Goal: Task Accomplishment & Management: Use online tool/utility

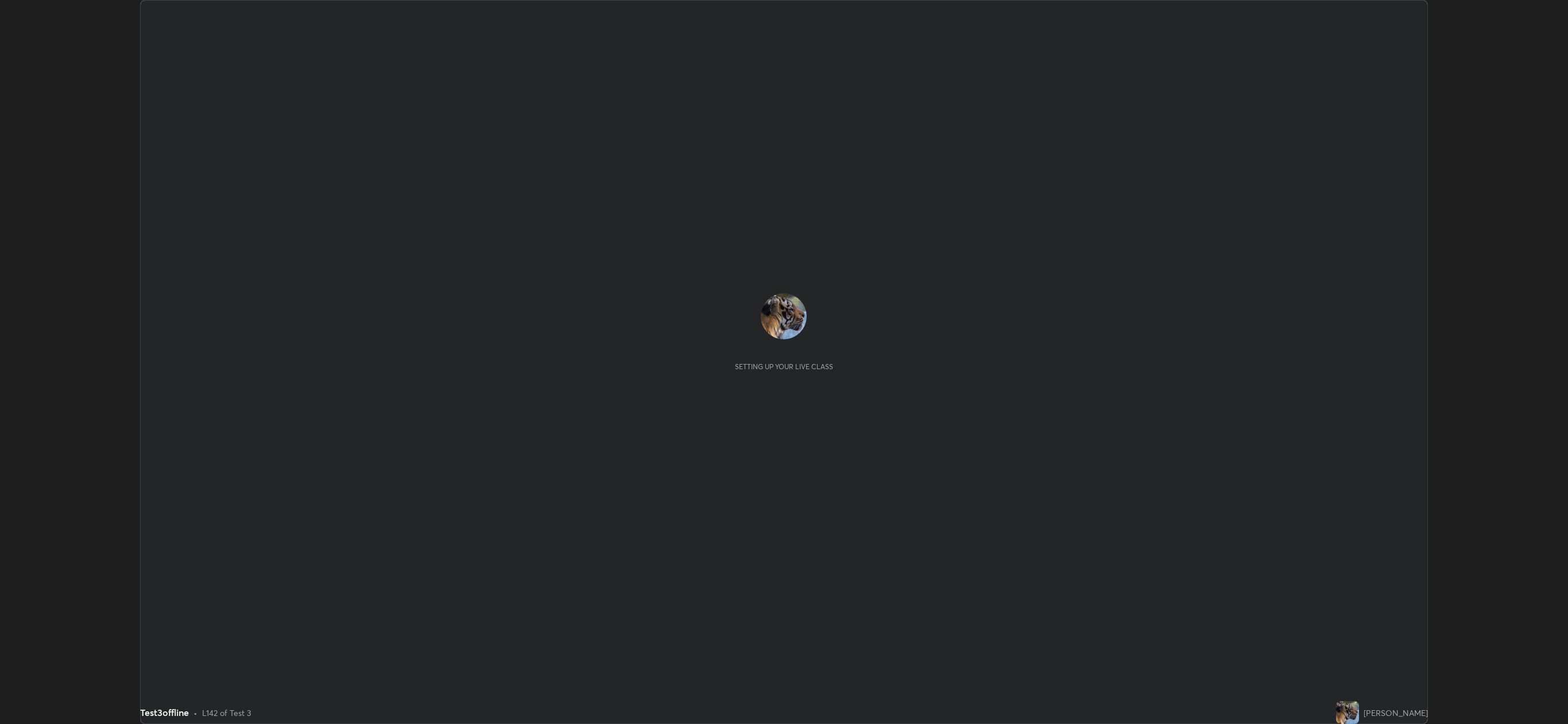
scroll to position [724, 1567]
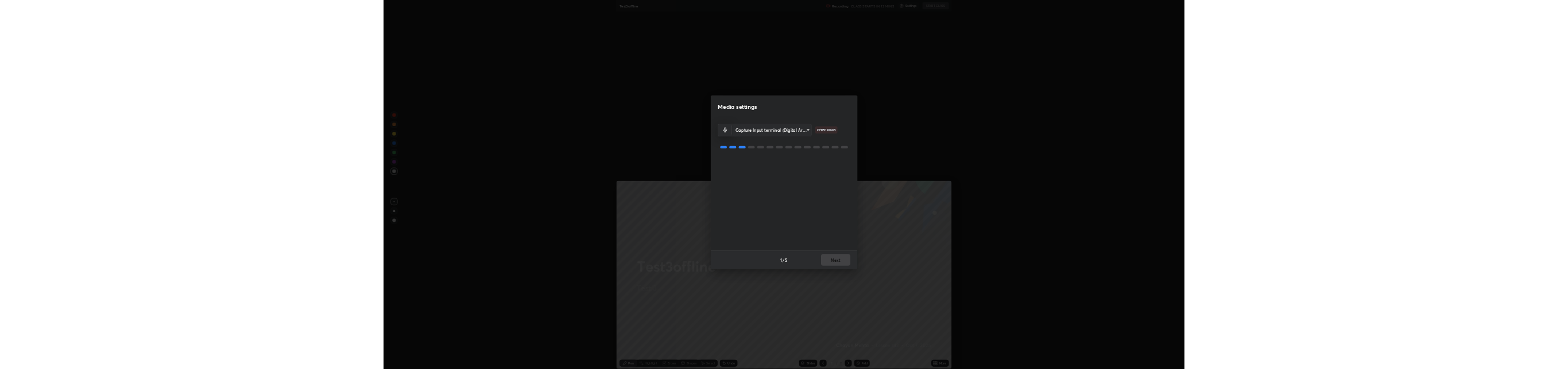
scroll to position [56965, 55836]
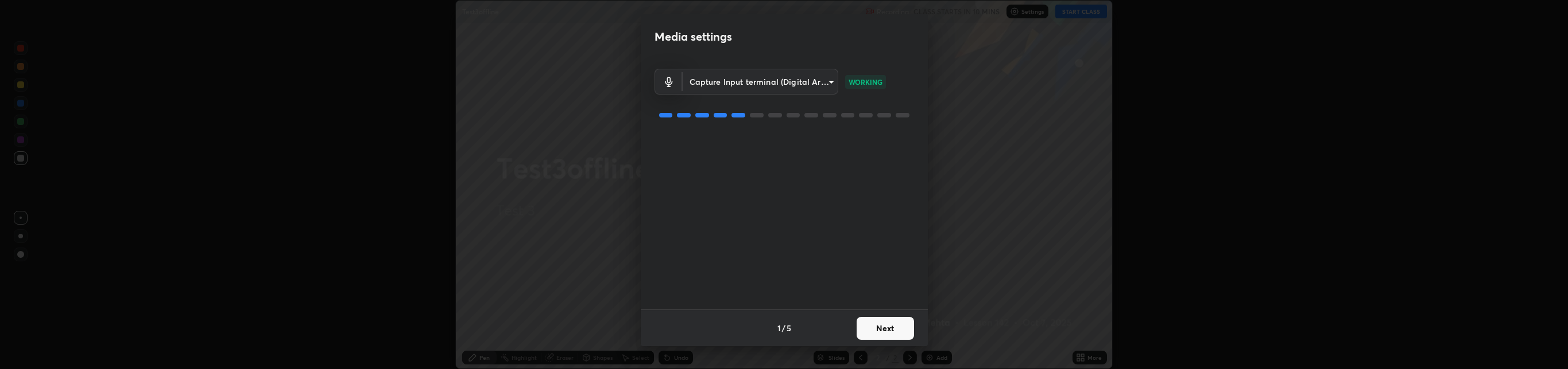
click at [884, 321] on button "Next" at bounding box center [885, 328] width 57 height 23
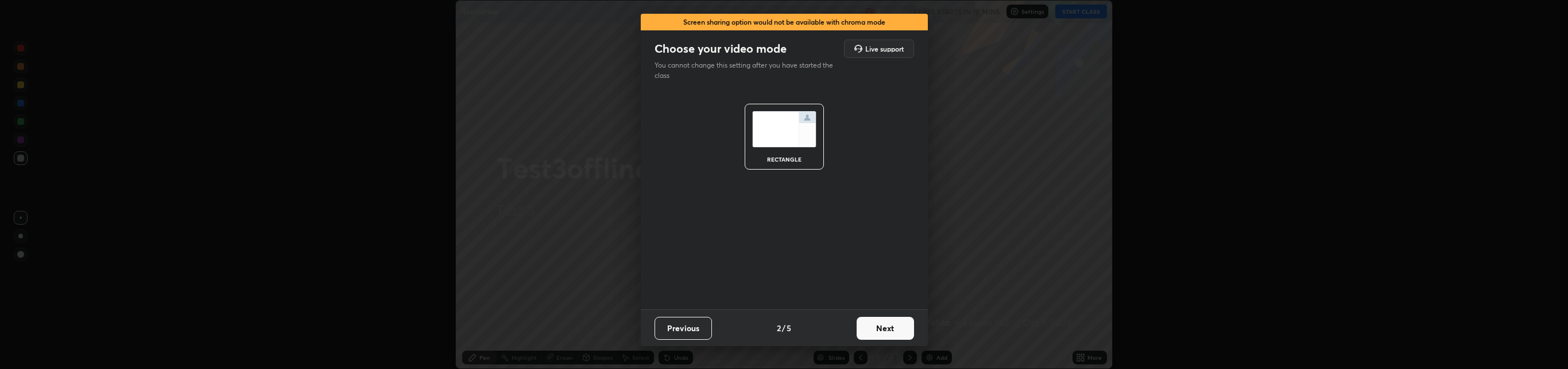
click at [773, 152] on div "rectangle" at bounding box center [783, 137] width 79 height 66
click at [879, 318] on button "Next" at bounding box center [885, 328] width 57 height 23
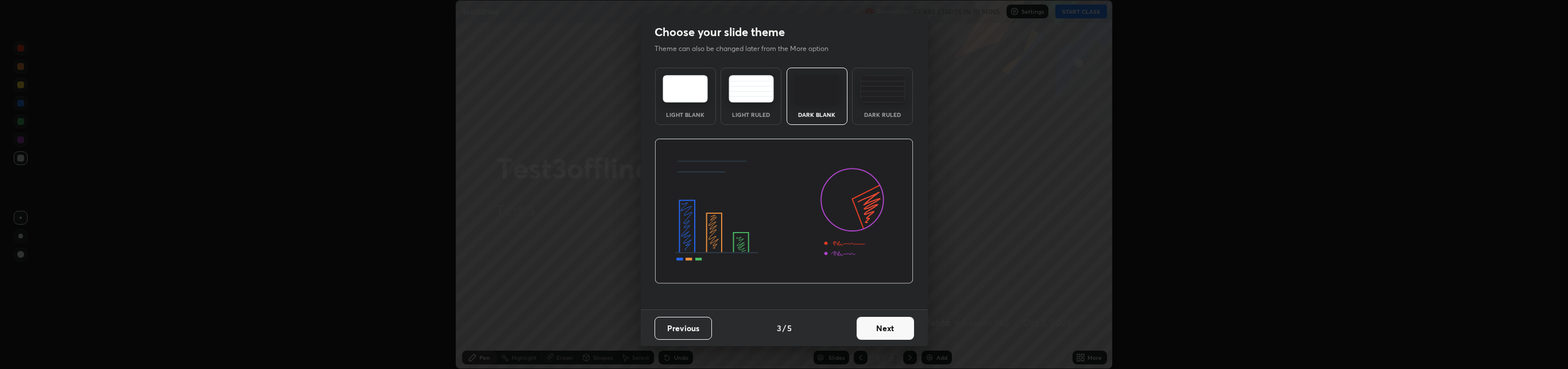
click at [745, 102] on div "Light Ruled" at bounding box center [751, 96] width 61 height 57
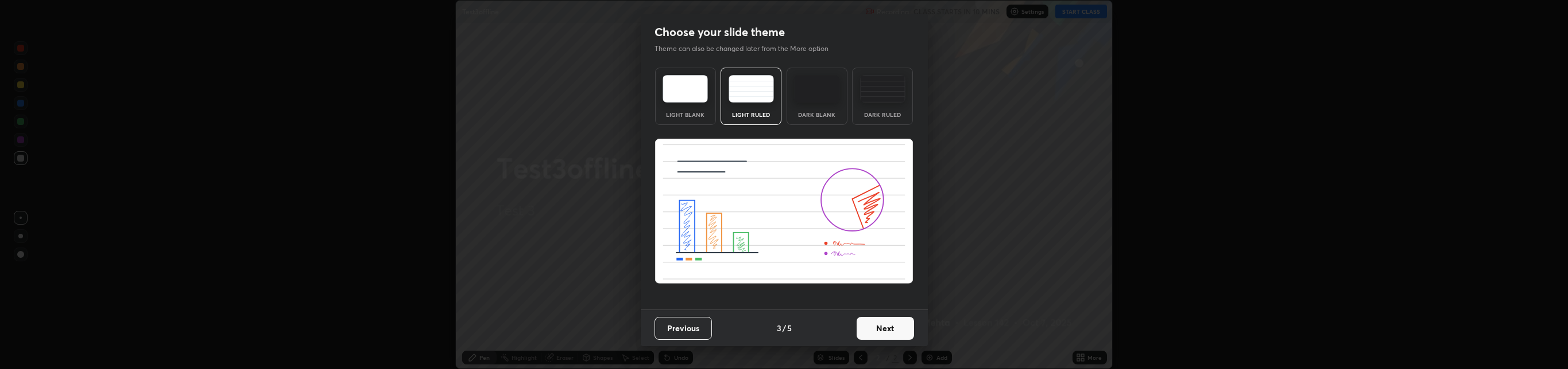
click at [845, 245] on img at bounding box center [784, 211] width 259 height 146
click at [890, 327] on button "Next" at bounding box center [885, 328] width 57 height 23
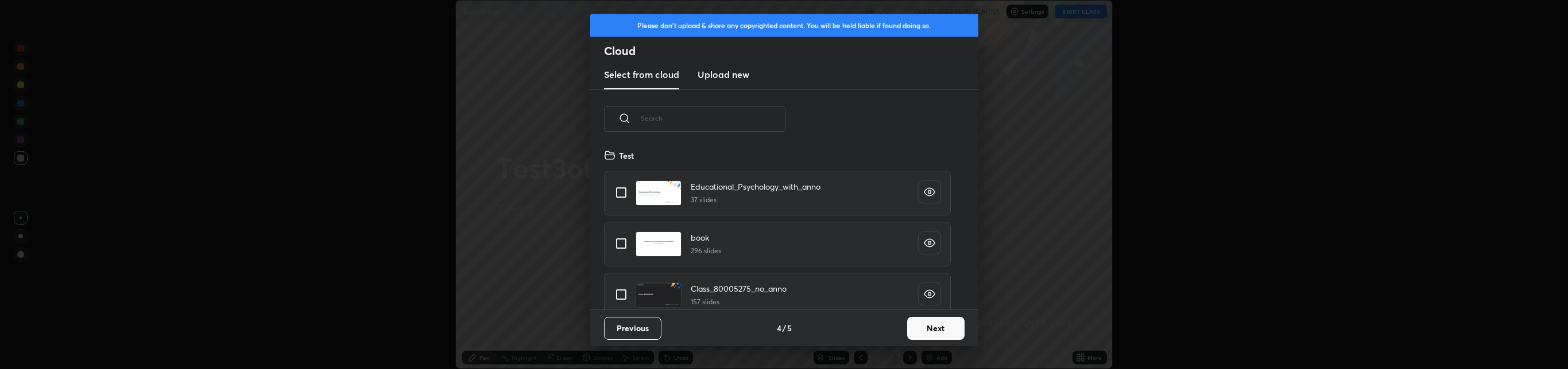
scroll to position [160, 369]
click at [625, 187] on input "grid" at bounding box center [621, 193] width 24 height 24
checkbox input "true"
click at [926, 321] on button "Next" at bounding box center [936, 328] width 57 height 23
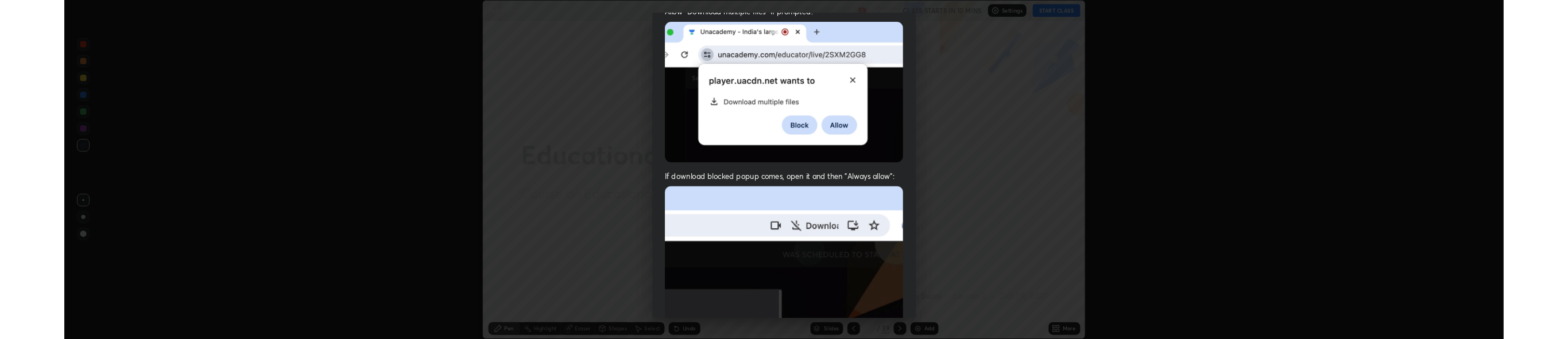
scroll to position [241, 0]
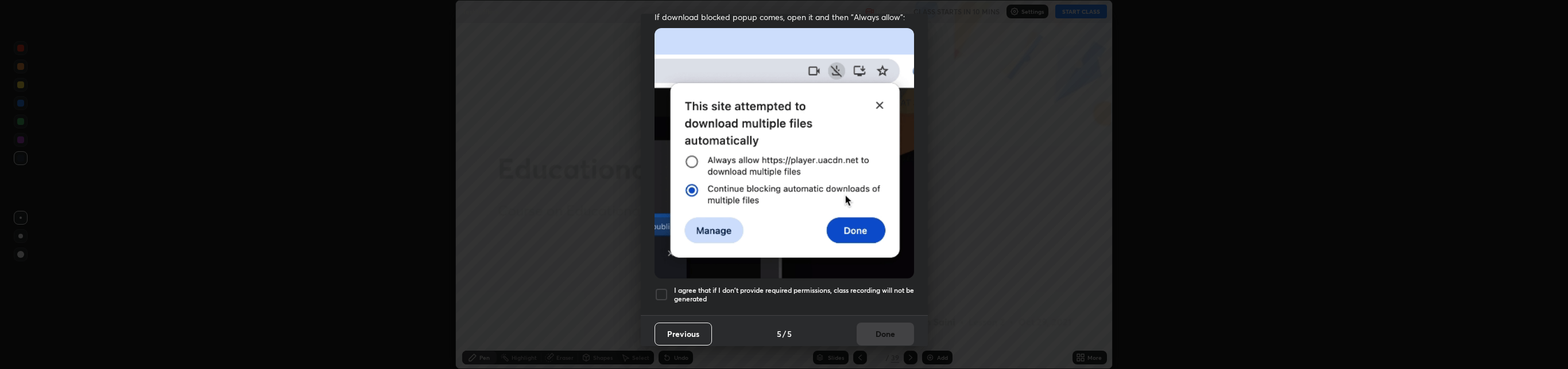
click at [658, 289] on div at bounding box center [662, 295] width 14 height 14
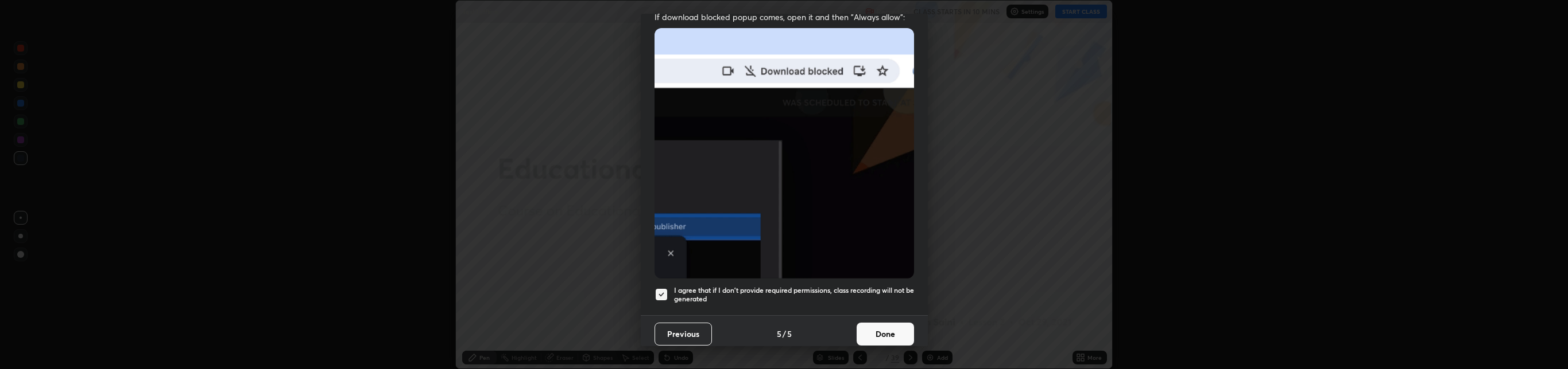
click at [870, 323] on button "Done" at bounding box center [885, 334] width 57 height 23
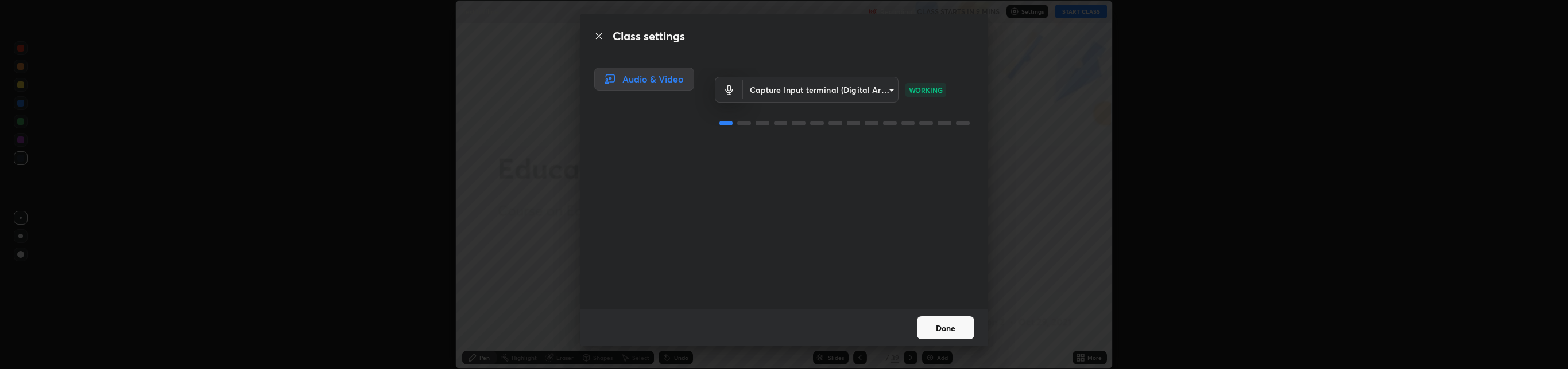
click at [809, 89] on body "Erase all Test3offline Recording CLASS STARTS IN 9 MINS Settings START CLASS Se…" at bounding box center [784, 184] width 1568 height 369
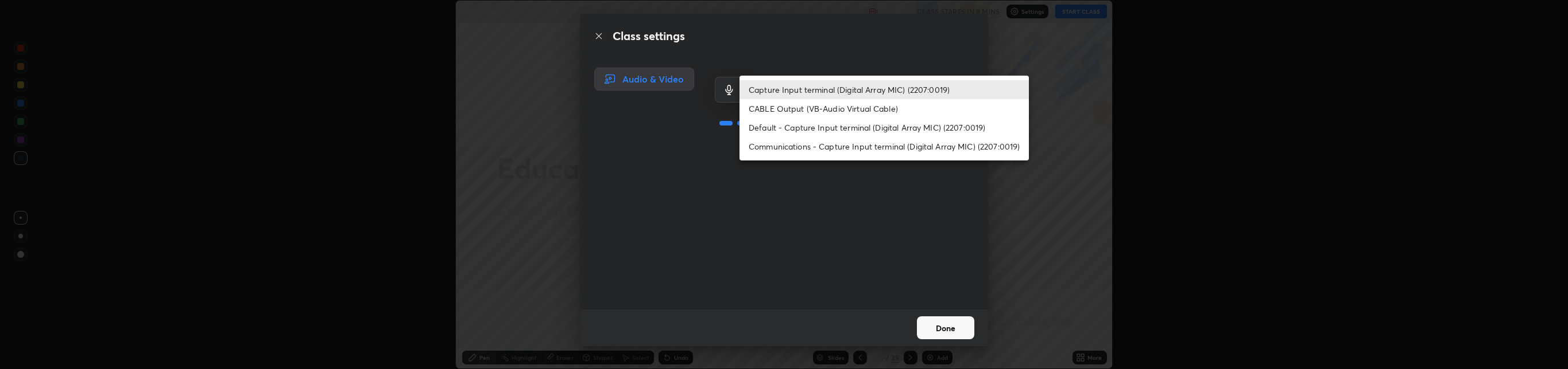
click at [721, 193] on div at bounding box center [784, 184] width 1568 height 369
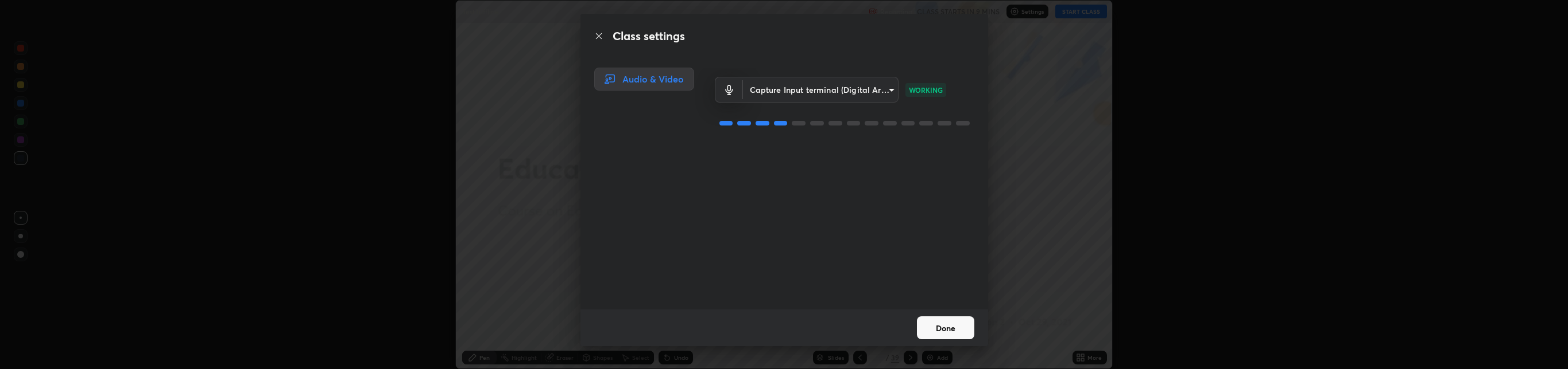
click at [598, 36] on icon at bounding box center [598, 36] width 6 height 6
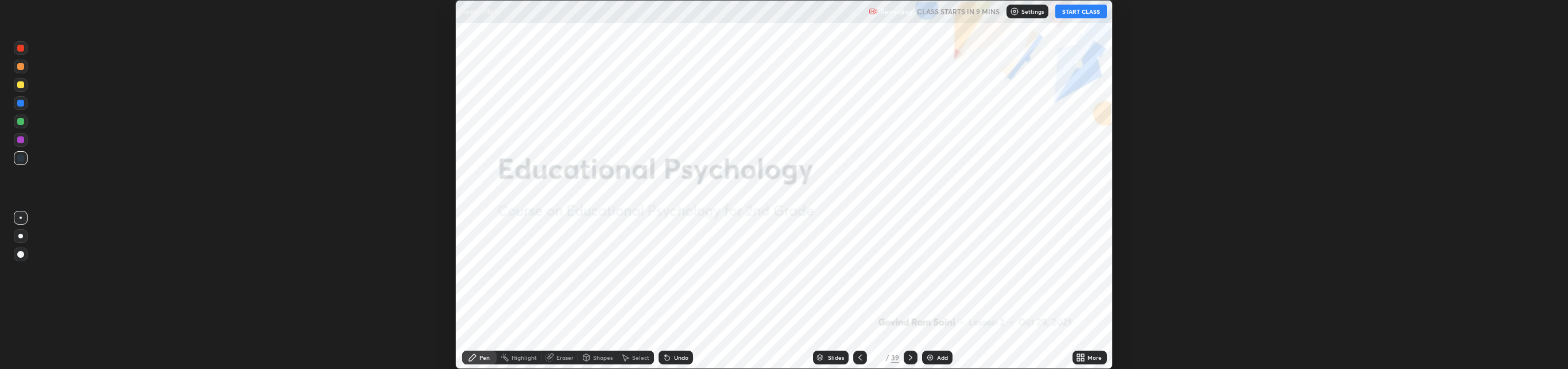
click at [1021, 8] on div "Settings" at bounding box center [1027, 11] width 42 height 14
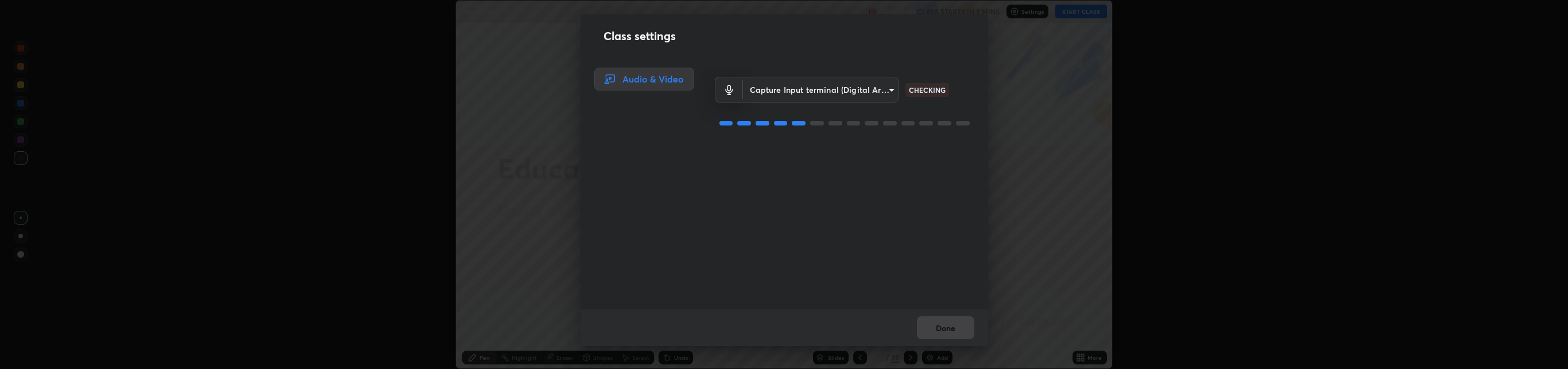
click at [832, 89] on body "Erase all Test3offline Recording CLASS STARTS IN 9 MINS Settings START CLASS Se…" at bounding box center [784, 184] width 1568 height 369
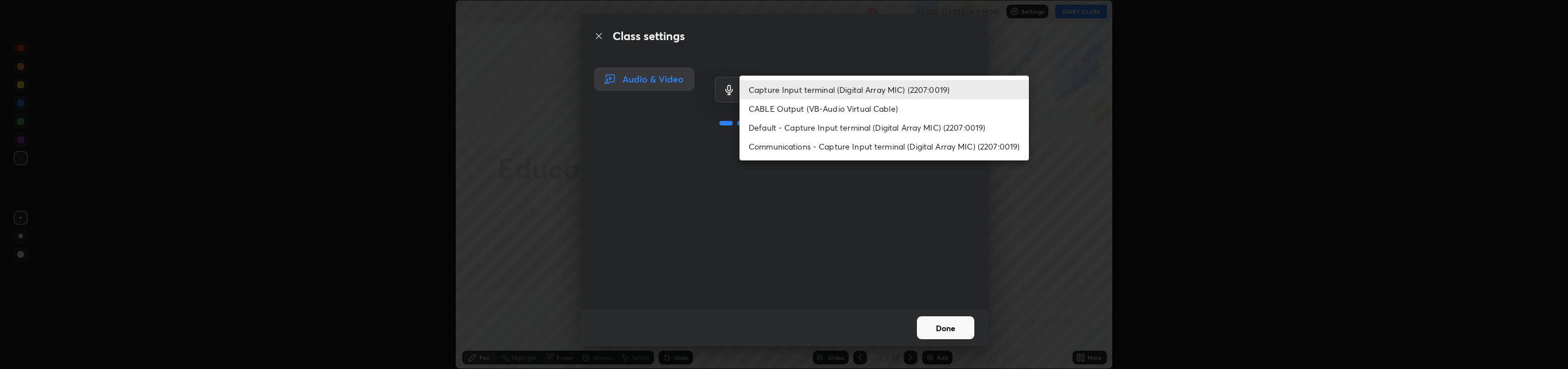
click at [950, 324] on div at bounding box center [784, 184] width 1568 height 369
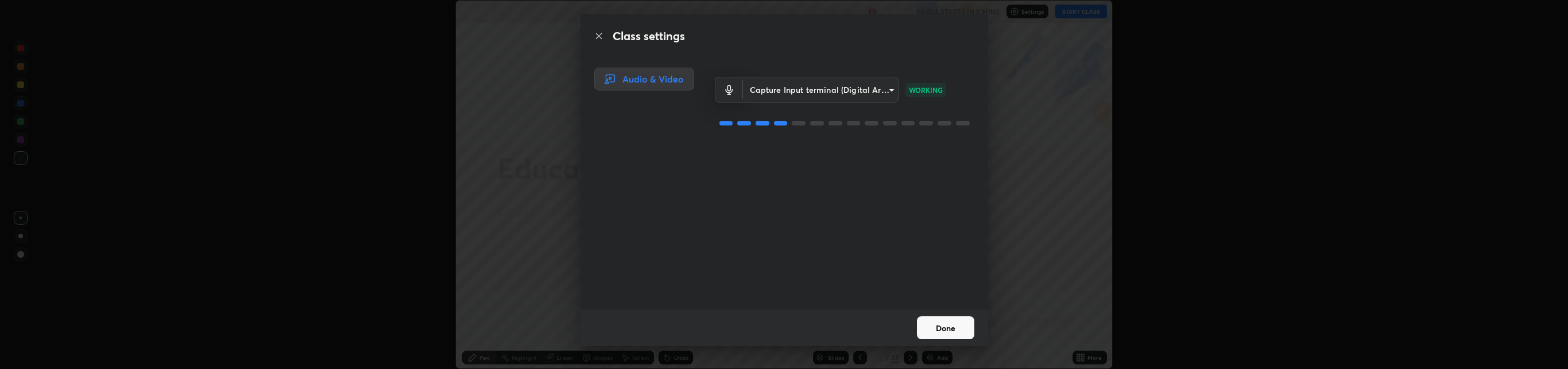
click at [953, 321] on button "Done" at bounding box center [945, 327] width 57 height 23
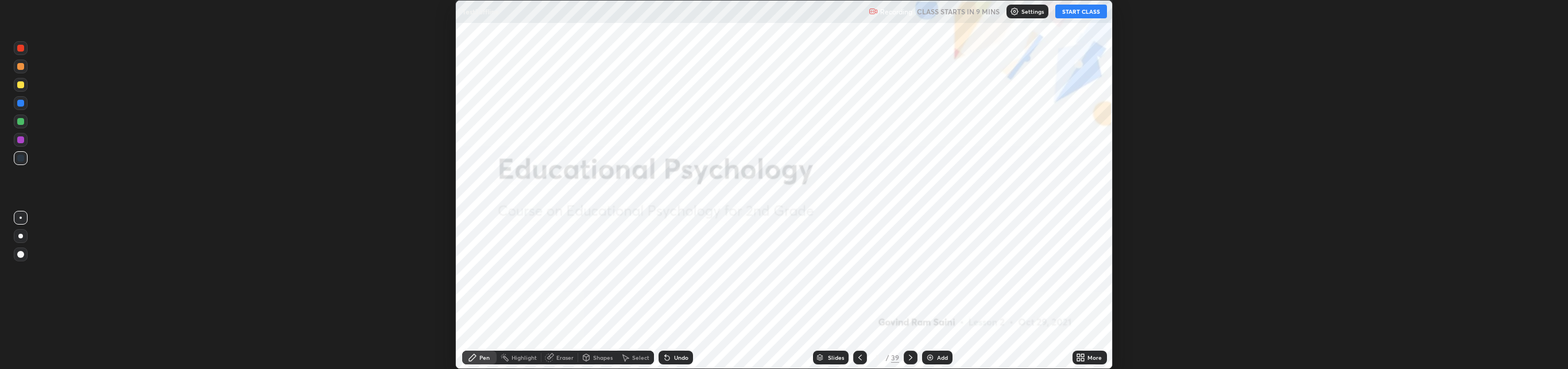
click at [1015, 10] on img at bounding box center [1014, 11] width 10 height 10
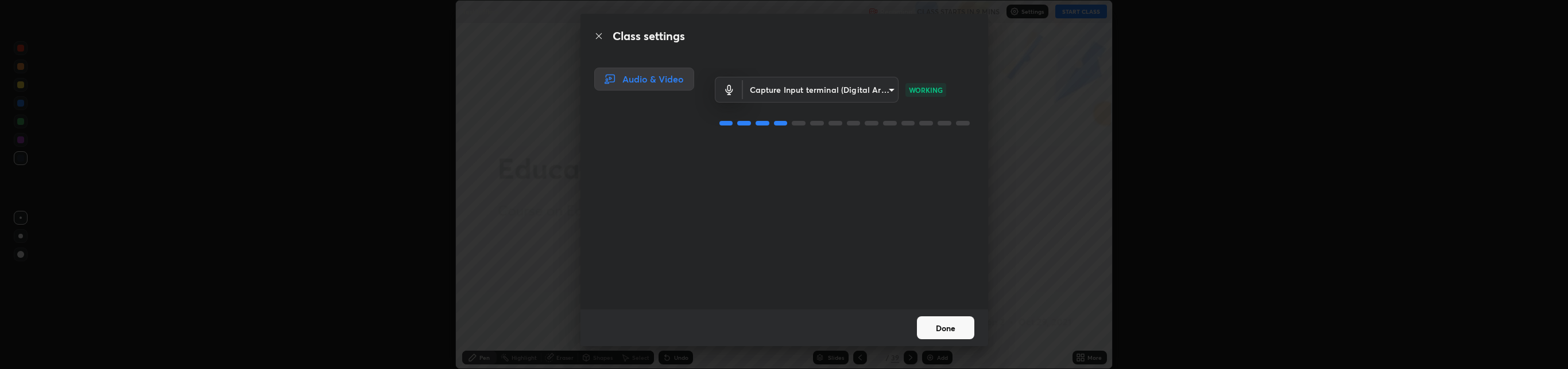
click at [946, 320] on button "Done" at bounding box center [945, 327] width 57 height 23
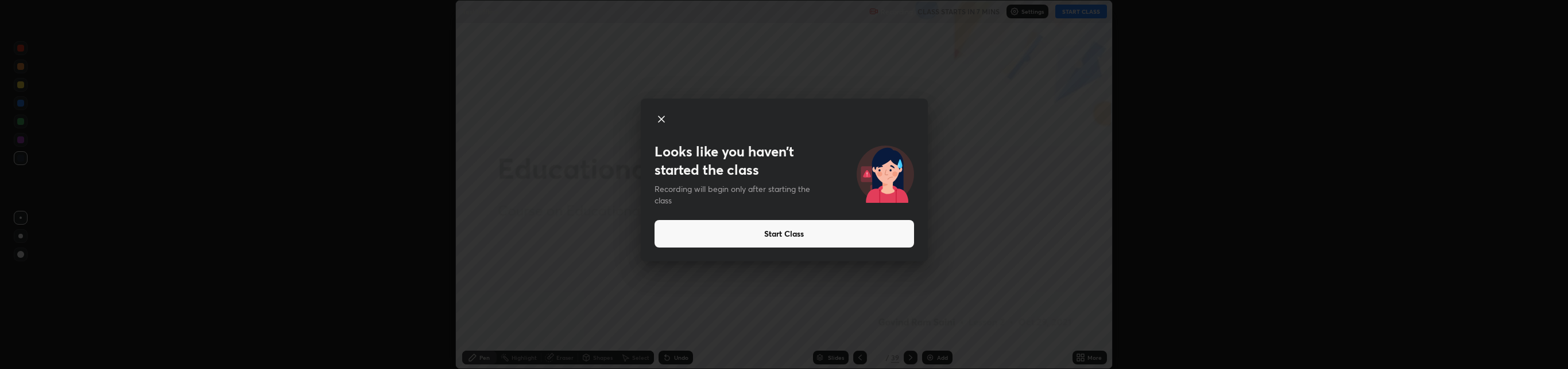
click at [806, 227] on button "Start Class" at bounding box center [784, 234] width 259 height 28
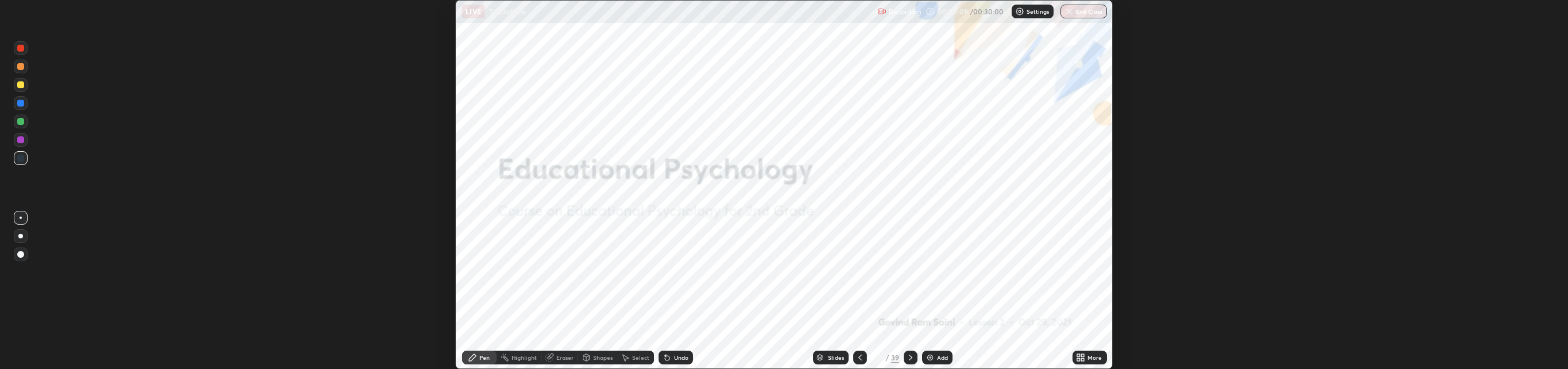
click at [318, 78] on div "Setting up your live class" at bounding box center [784, 184] width 1568 height 369
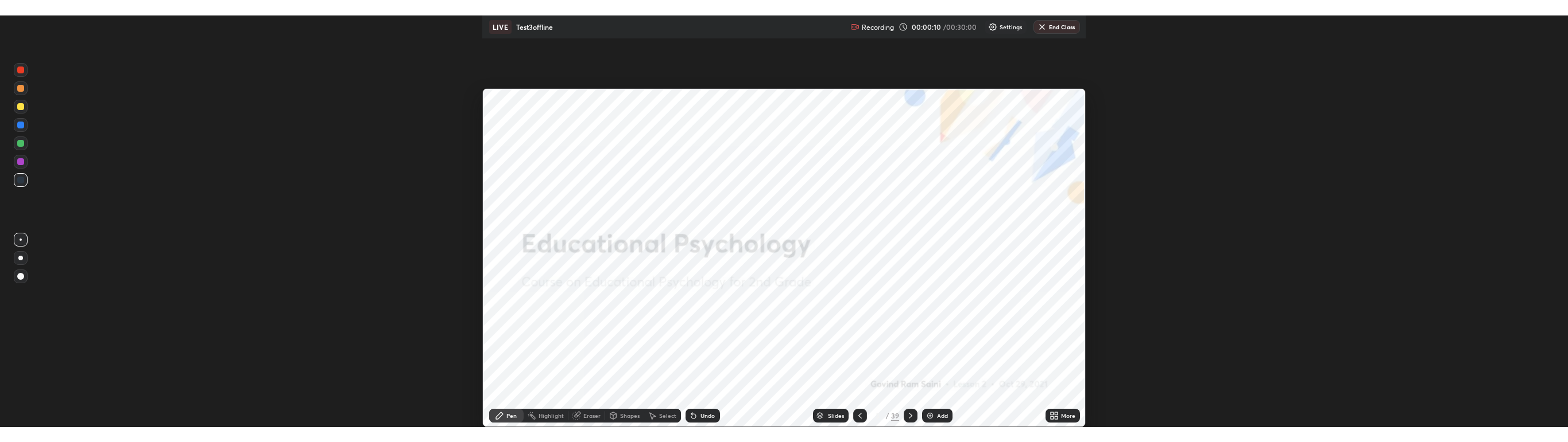
scroll to position [412, 1568]
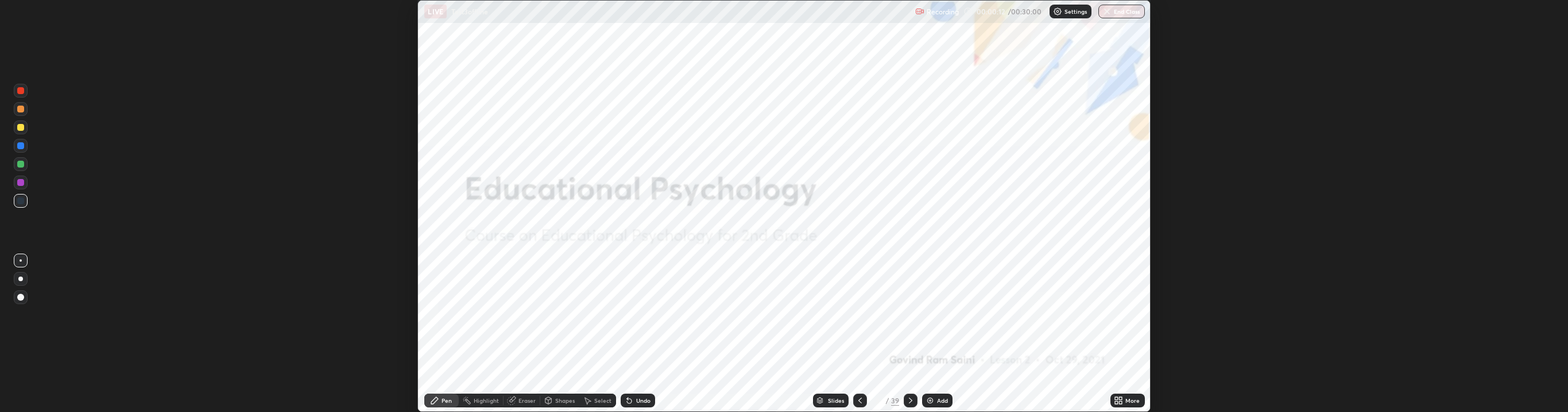
click at [1064, 16] on div "Settings" at bounding box center [1070, 11] width 42 height 14
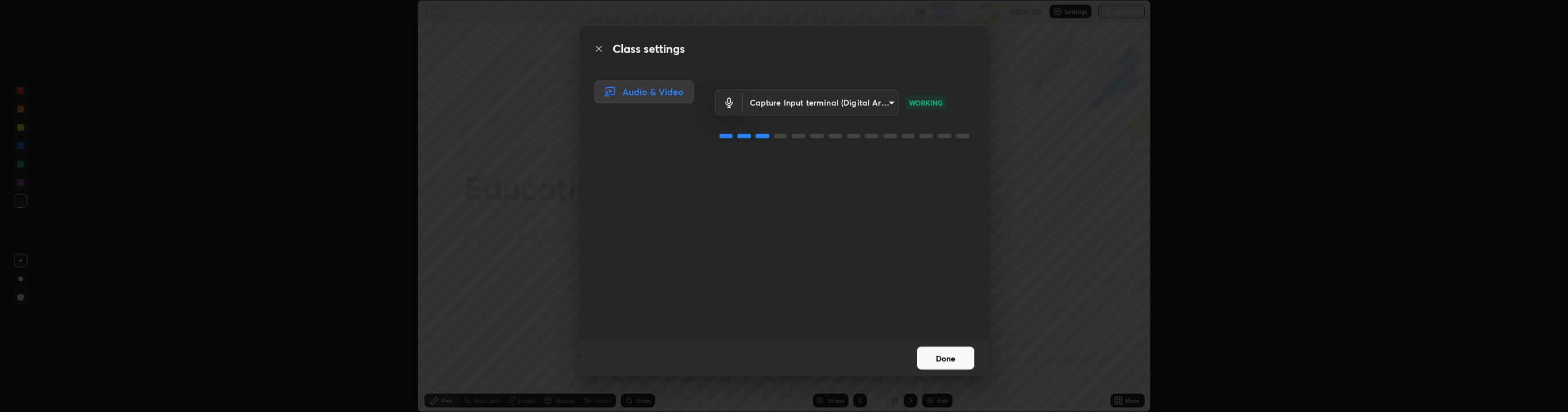
click at [944, 320] on div "Capture Input terminal (Digital Array MIC) (2207:0019) 94514496e999ee5fdad741fd…" at bounding box center [844, 210] width 259 height 259
click at [947, 354] on button "Done" at bounding box center [945, 358] width 57 height 23
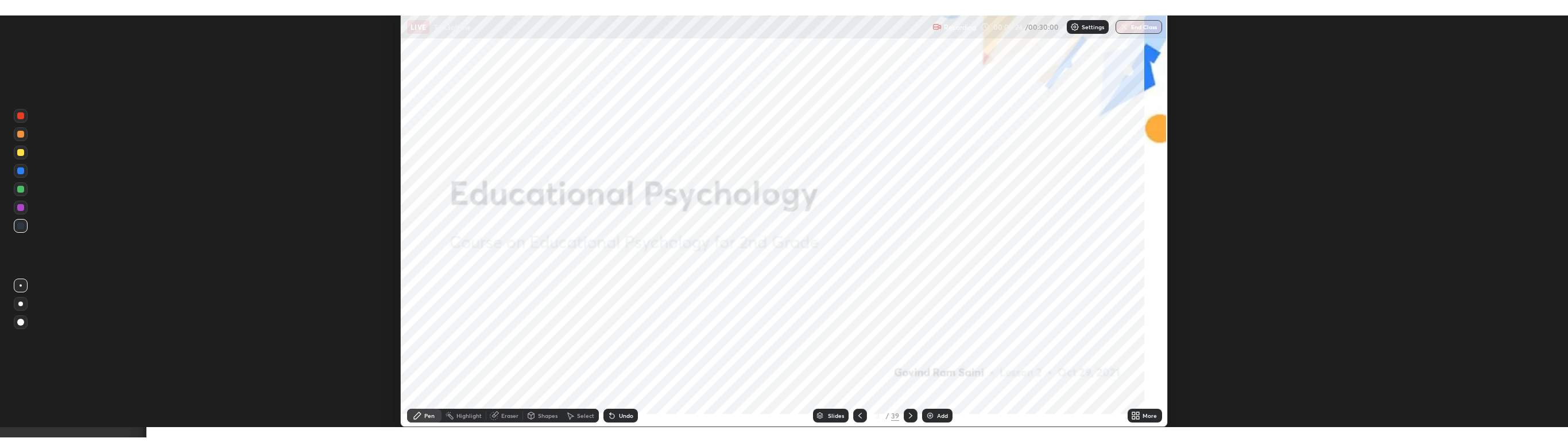
scroll to position [442, 1568]
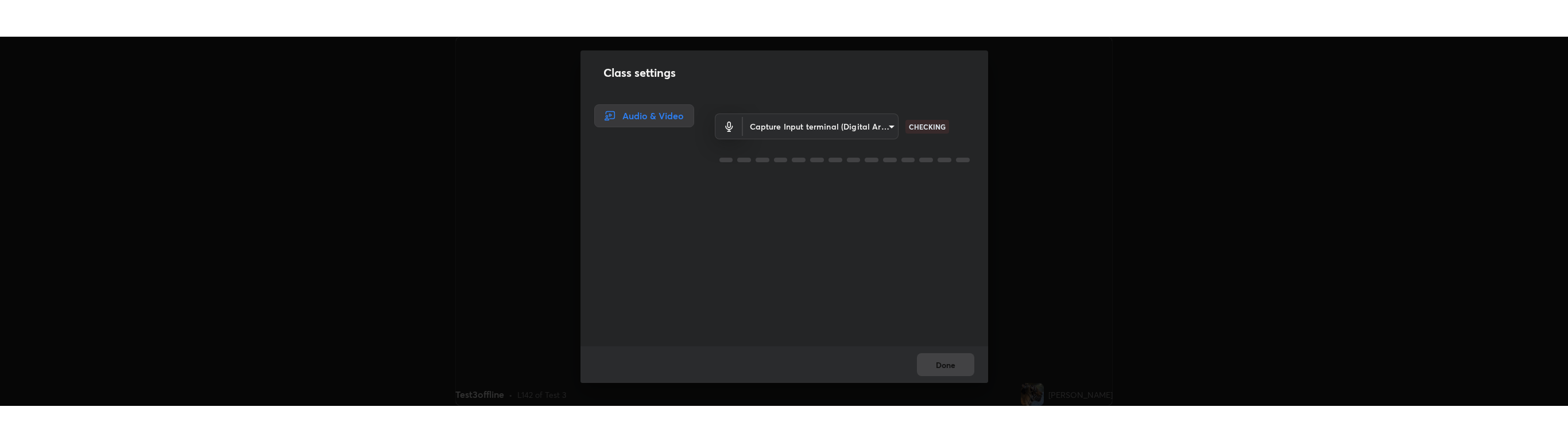
scroll to position [369, 1568]
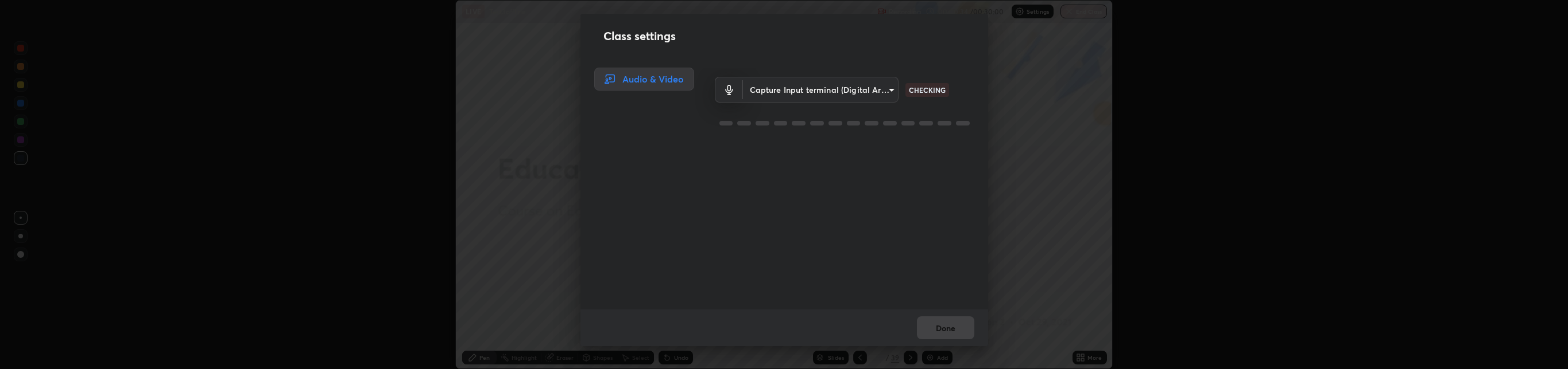
click at [873, 87] on body "Erase all LIVE Test3offline Recording 00:00:34 / 00:30:00 Settings End Class Se…" at bounding box center [784, 184] width 1568 height 369
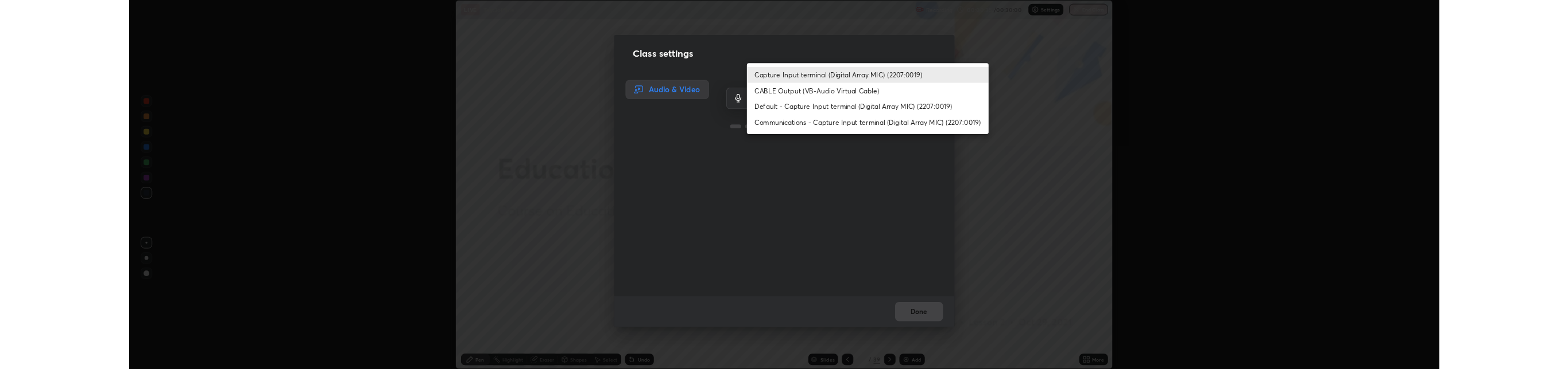
scroll to position [442, 1568]
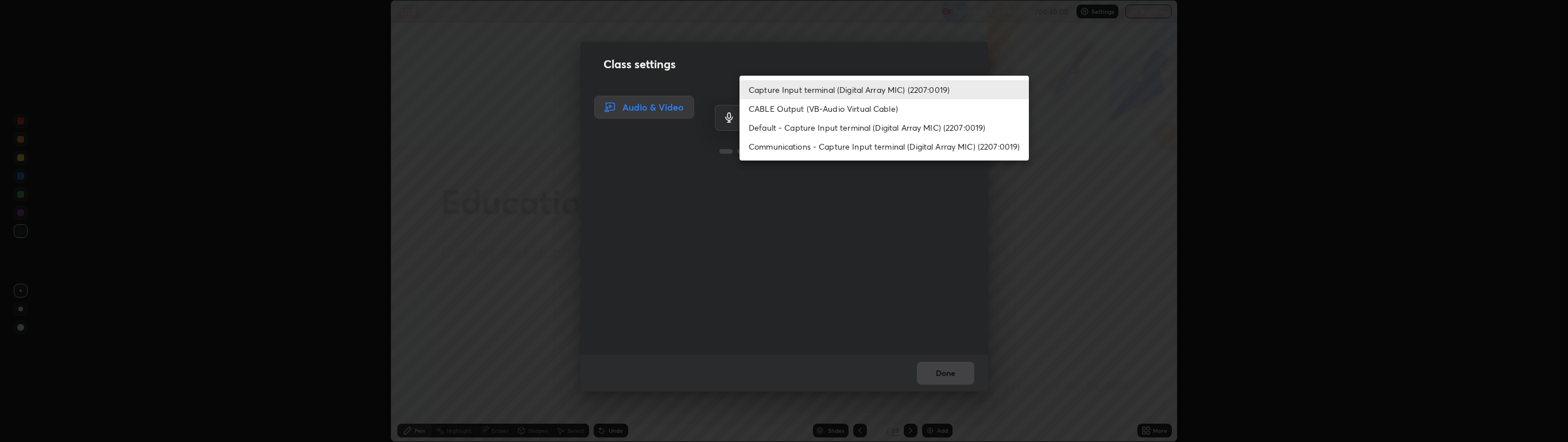
click at [831, 137] on li "Default - Capture Input terminal (Digital Array MIC) (2207:0019)" at bounding box center [885, 127] width 290 height 19
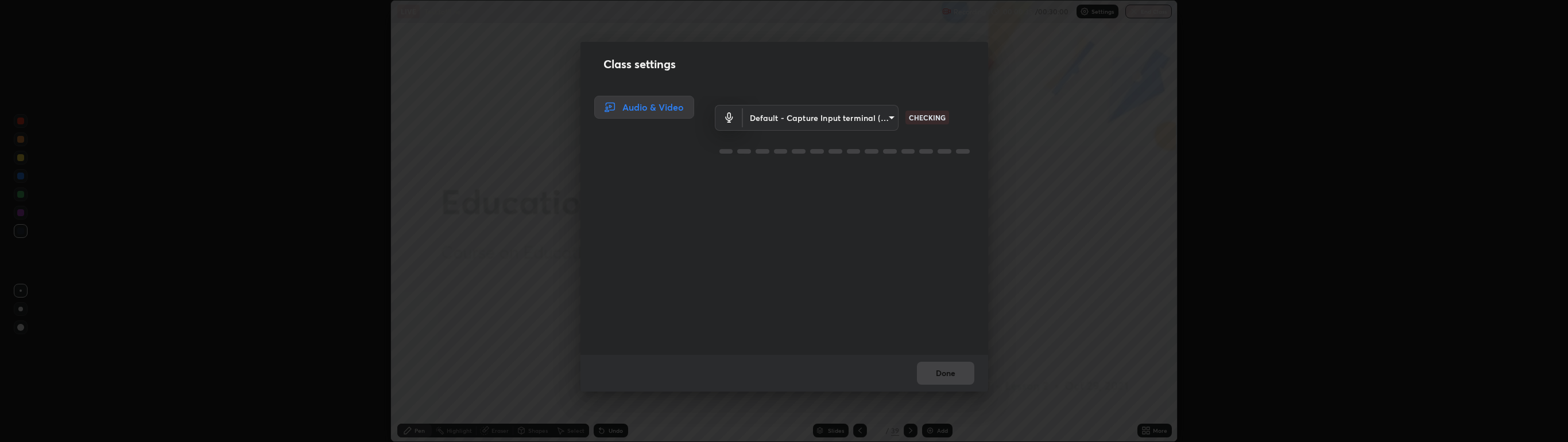
type input "default"
click at [951, 369] on button "Done" at bounding box center [945, 374] width 57 height 23
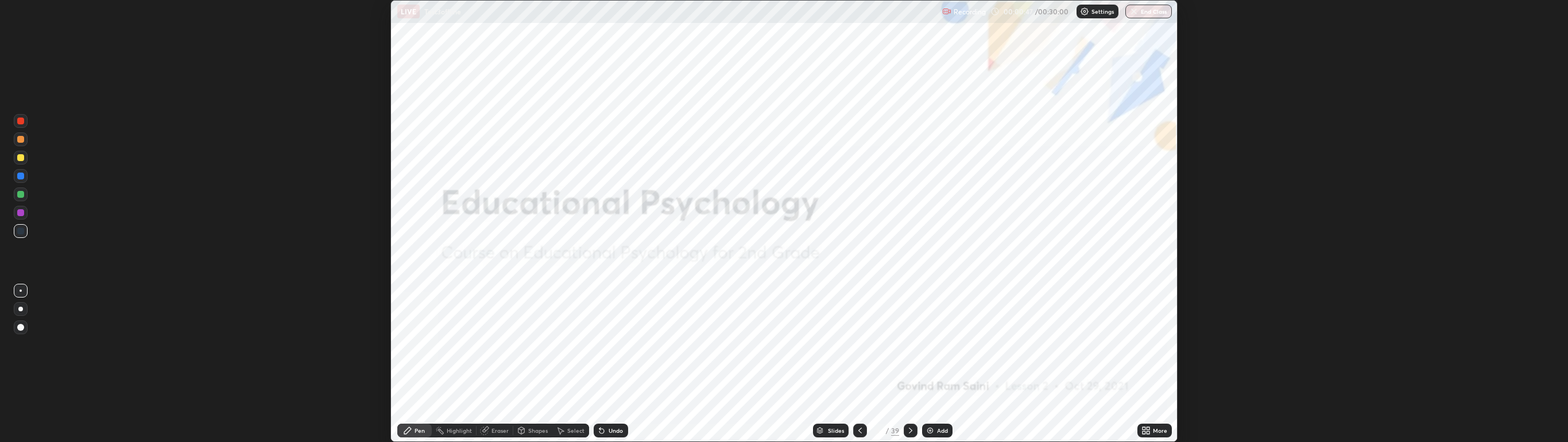
click at [939, 369] on div "Add" at bounding box center [942, 431] width 11 height 6
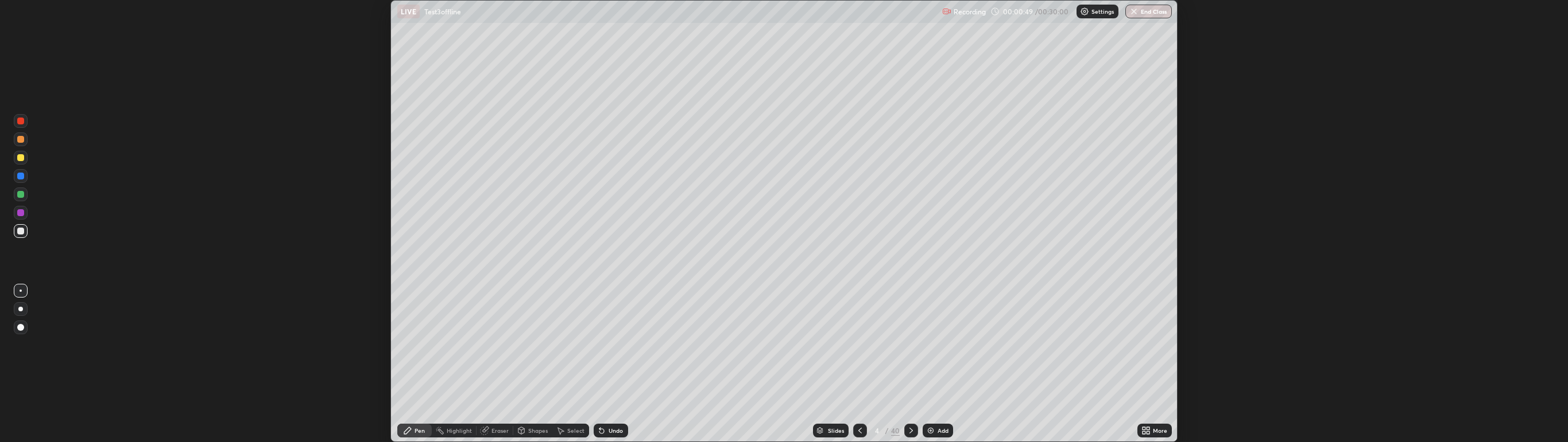
click at [931, 369] on img at bounding box center [931, 431] width 10 height 10
click at [932, 369] on img at bounding box center [931, 431] width 10 height 10
click at [934, 369] on div "Add" at bounding box center [937, 431] width 30 height 14
click at [938, 369] on div "Add" at bounding box center [942, 431] width 11 height 6
click at [941, 369] on div "Add" at bounding box center [942, 431] width 11 height 6
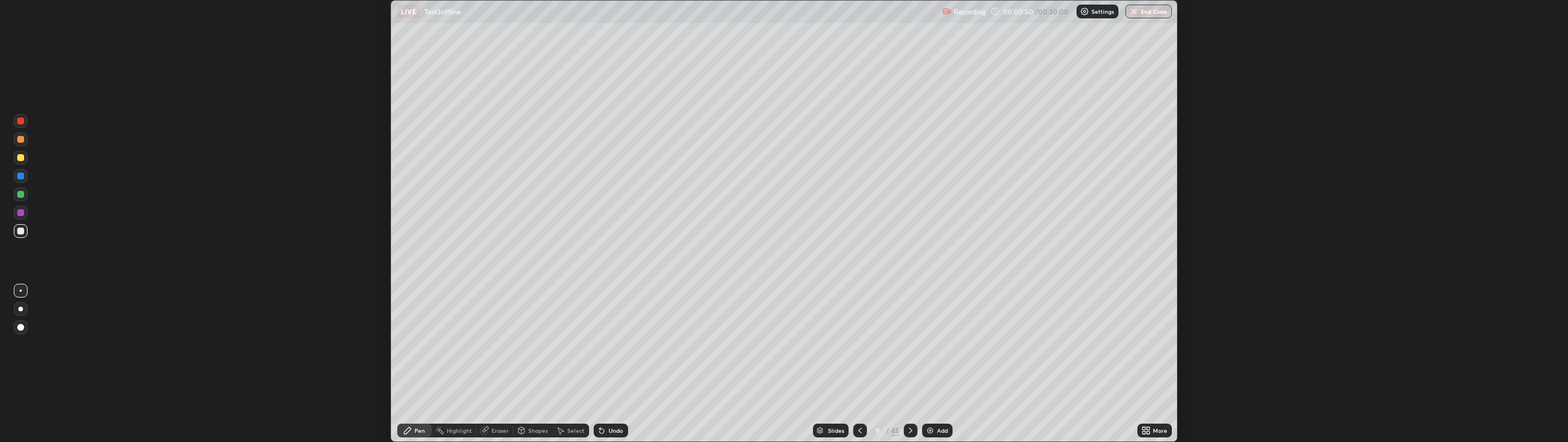
click at [1153, 369] on div "More" at bounding box center [1160, 431] width 15 height 6
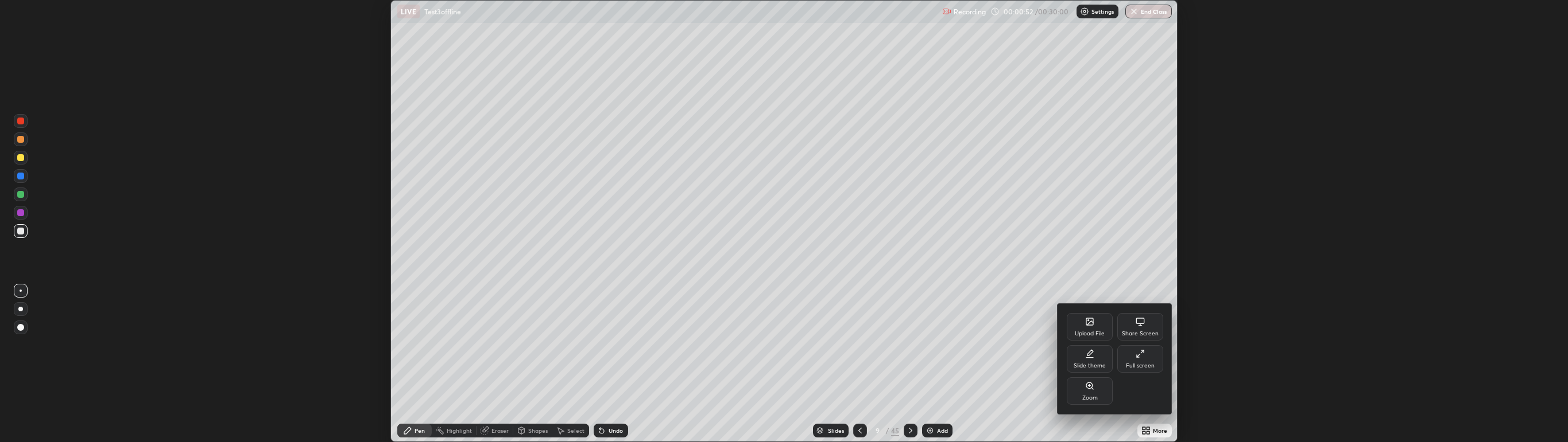
click at [1139, 326] on icon at bounding box center [1140, 325] width 4 height 1
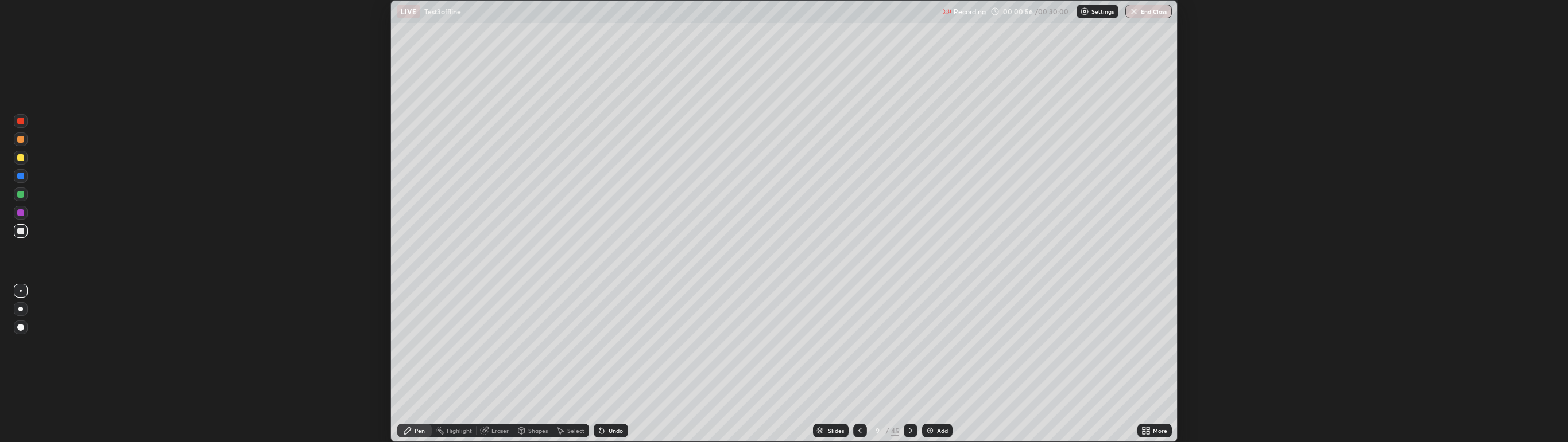
click at [1149, 369] on icon at bounding box center [1147, 428] width 3 height 3
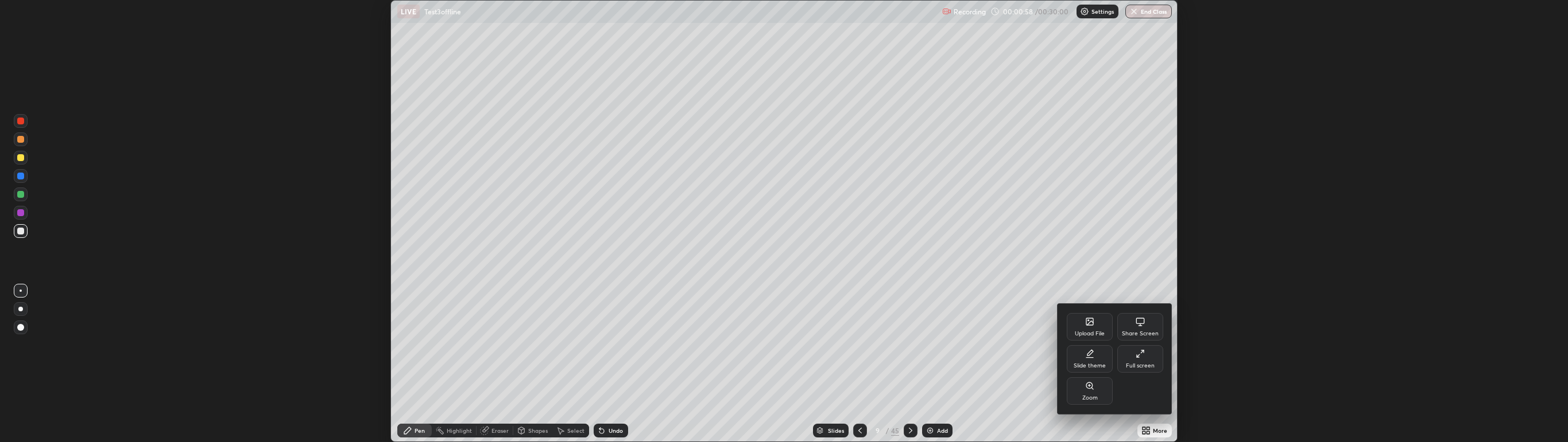
click at [1087, 320] on icon at bounding box center [1089, 322] width 7 height 7
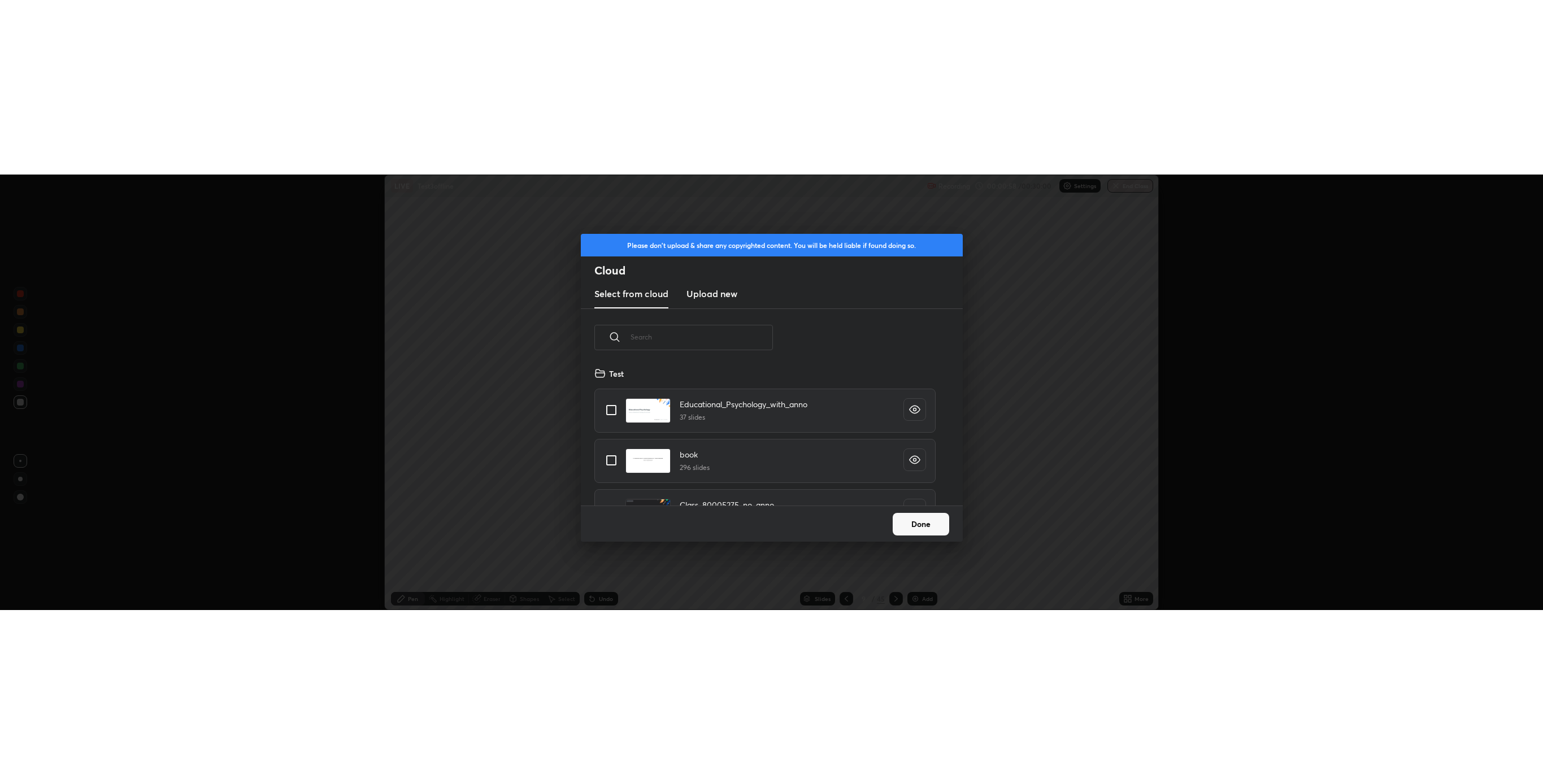
scroll to position [139, 363]
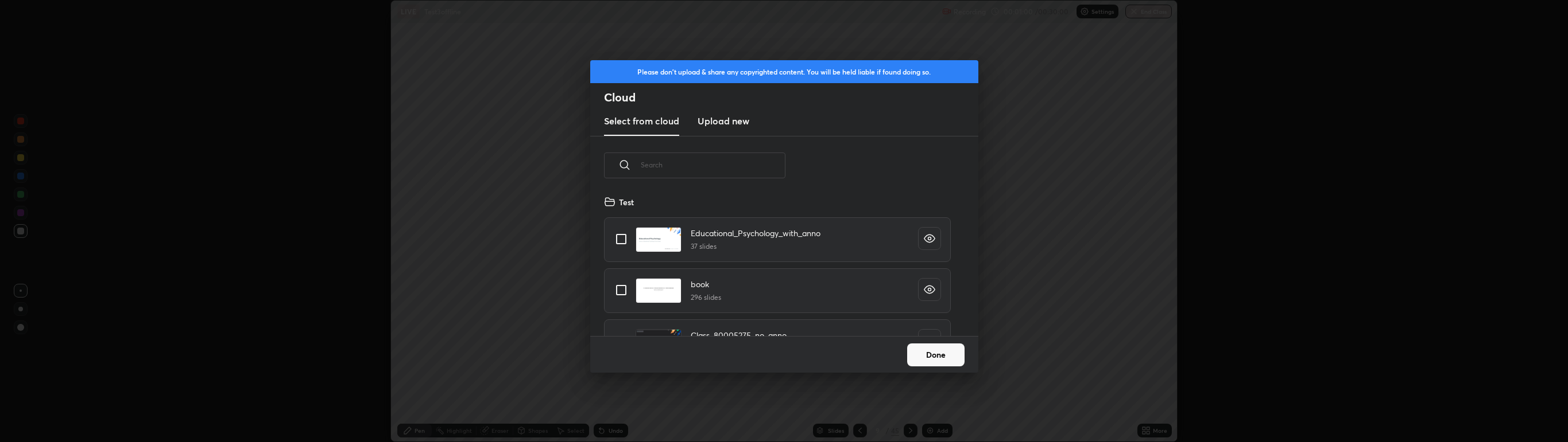
click at [616, 291] on input "grid" at bounding box center [621, 290] width 24 height 24
checkbox input "true"
click at [926, 359] on button "Done" at bounding box center [936, 354] width 57 height 23
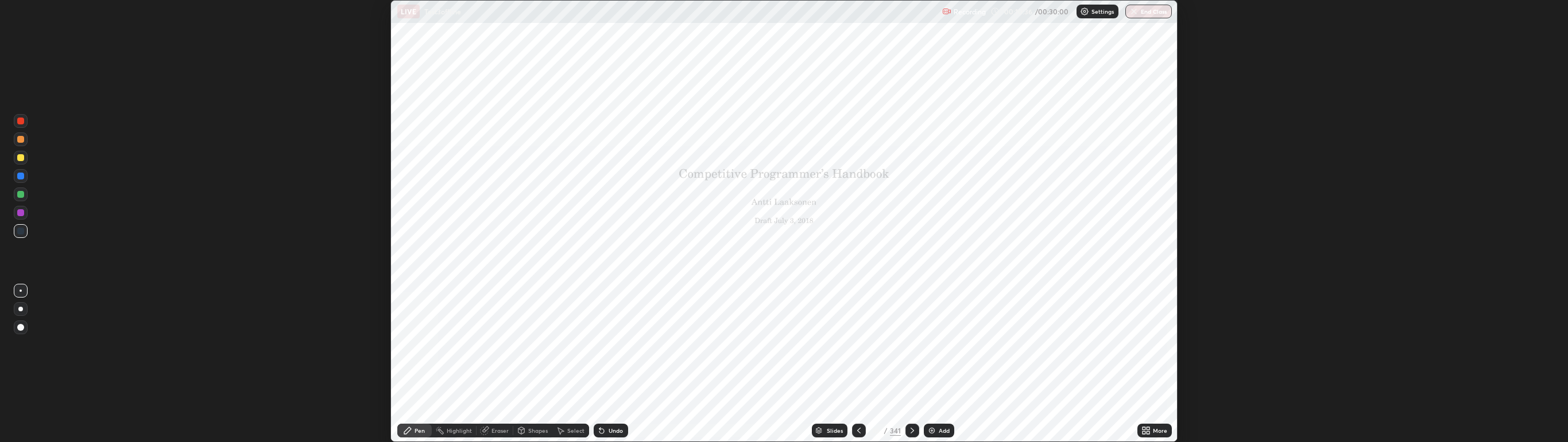
click at [220, 262] on div "Setting up your live class" at bounding box center [784, 221] width 1568 height 442
click at [241, 359] on div "Setting up your live class" at bounding box center [784, 221] width 1568 height 442
click at [251, 332] on div "Setting up your live class" at bounding box center [784, 221] width 1568 height 442
click at [159, 369] on div "Setting up your live class" at bounding box center [784, 221] width 1568 height 442
click at [1259, 313] on div "Setting up your live class" at bounding box center [784, 221] width 1568 height 442
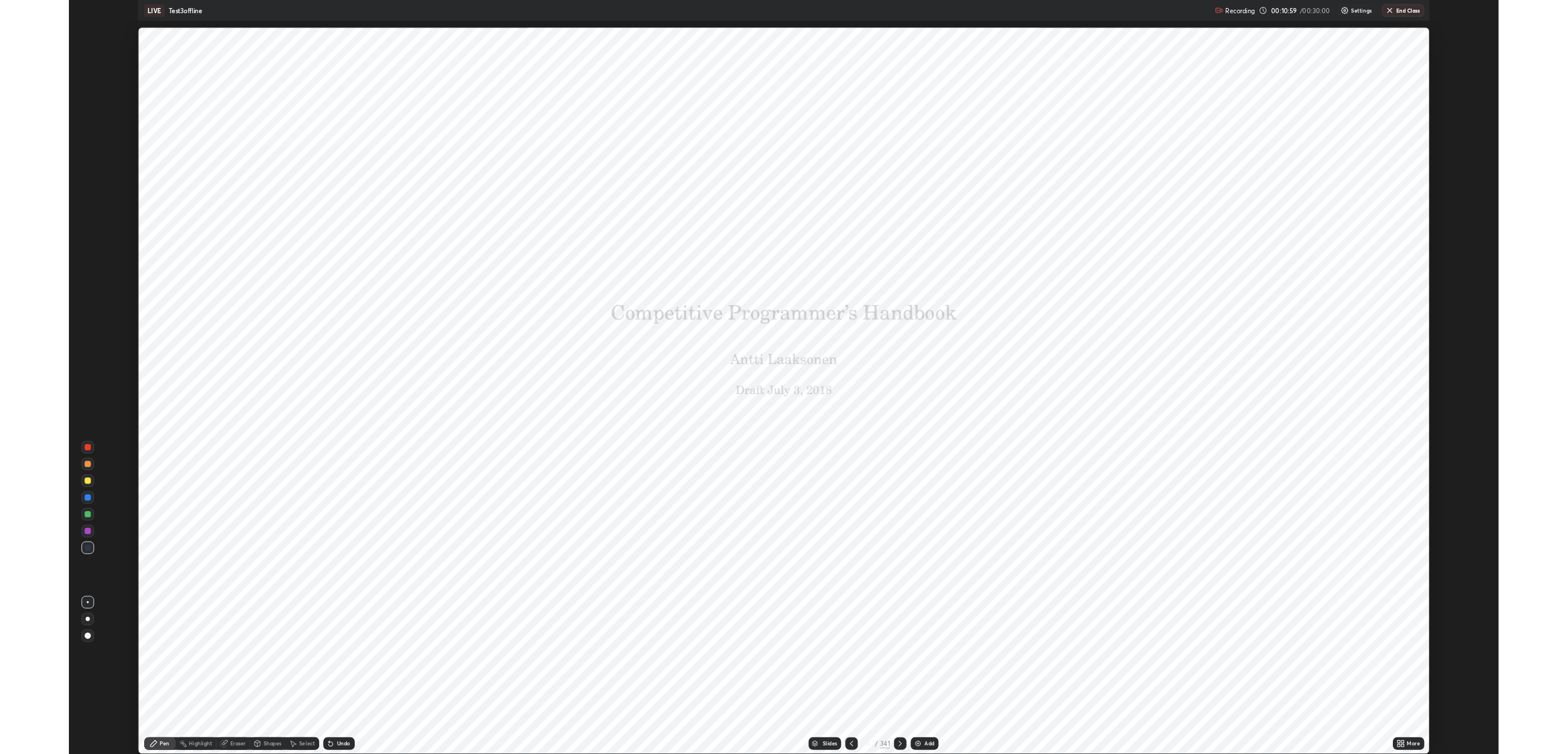
scroll to position [827, 1568]
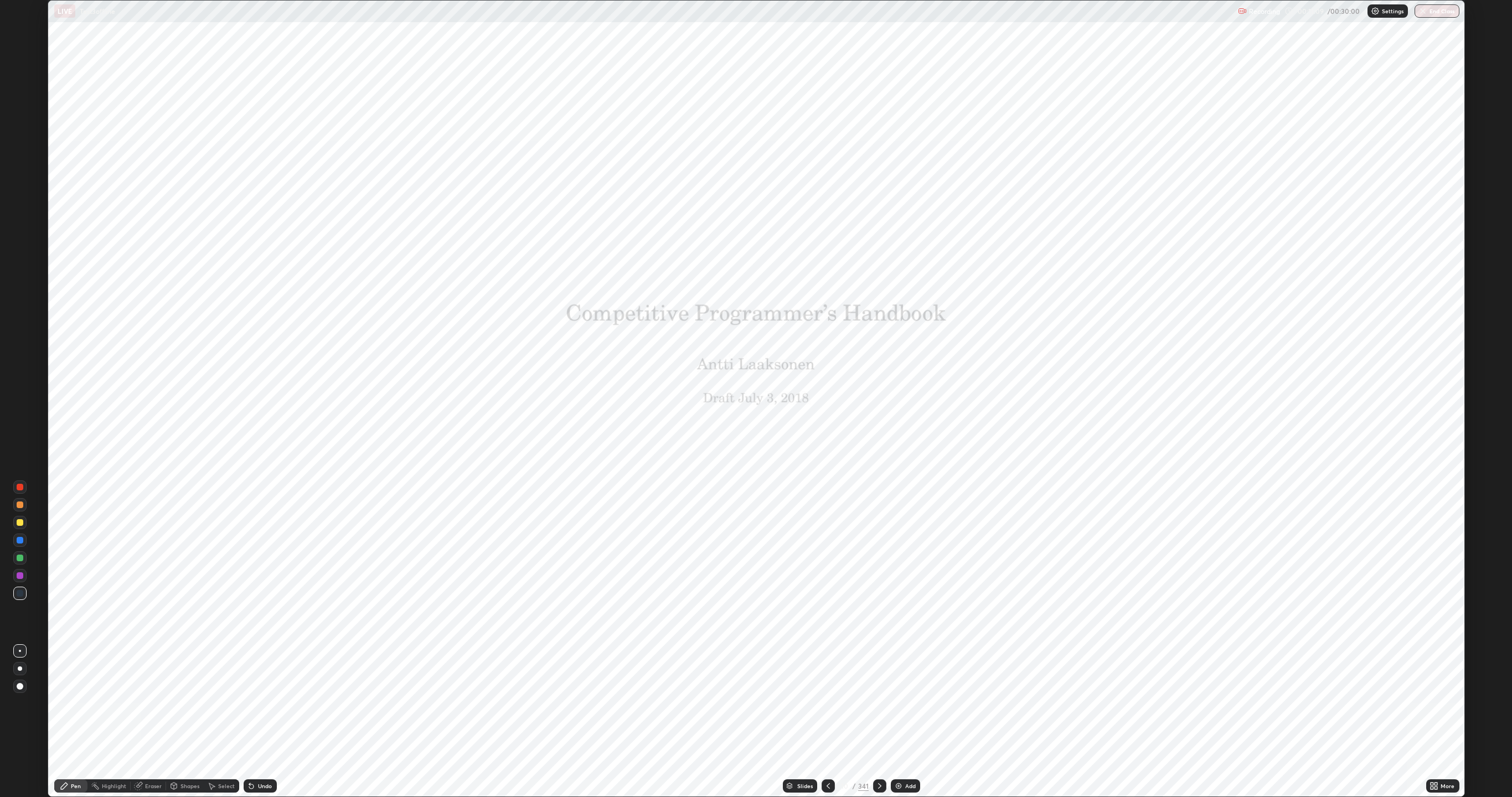
click at [1387, 11] on p "Settings" at bounding box center [1392, 11] width 22 height 6
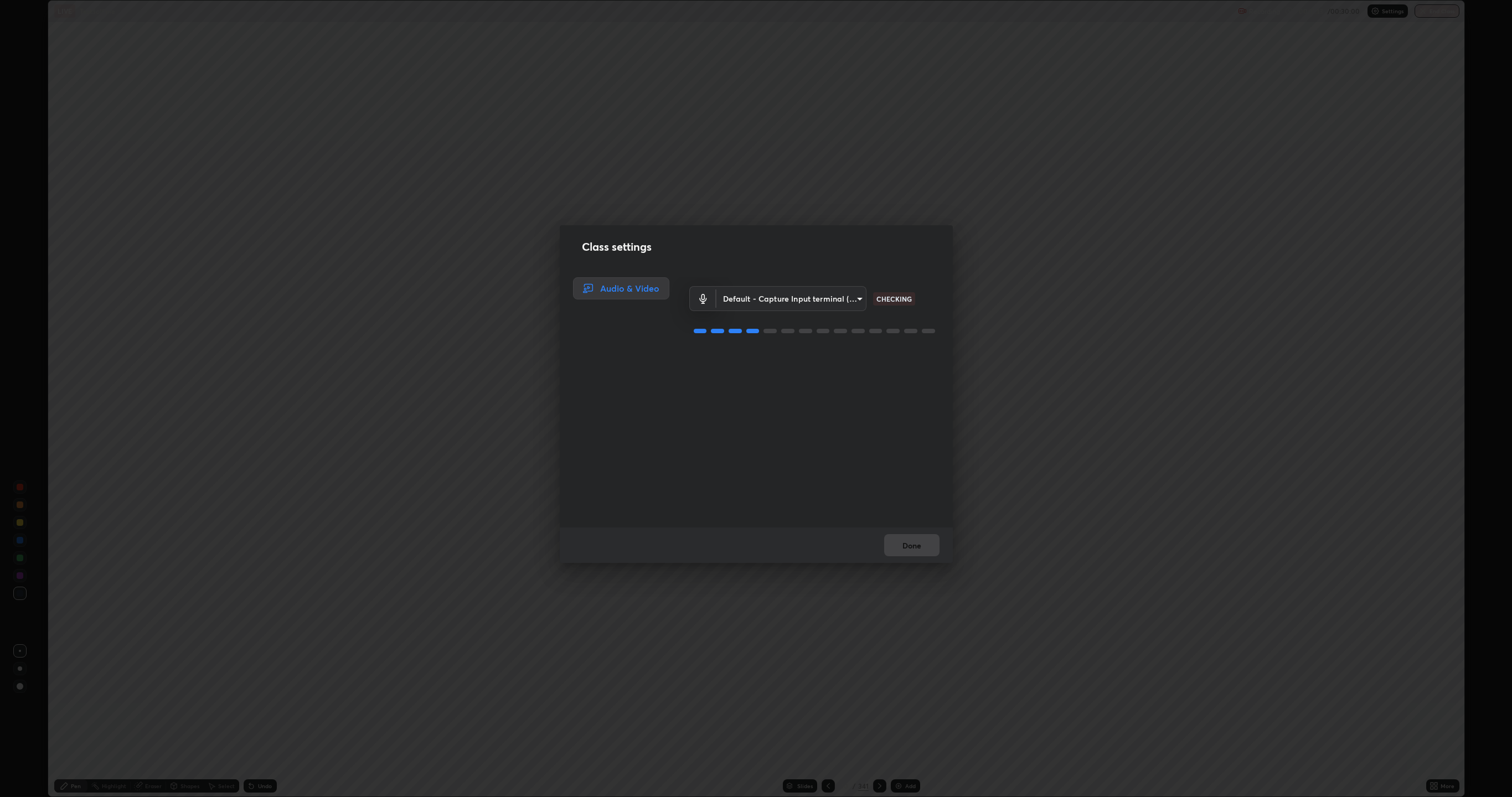
click at [839, 297] on body "Erase all LIVE Test3offline Recording 00:11:13 / 00:30:00 Settings End Class Se…" at bounding box center [756, 398] width 1512 height 797
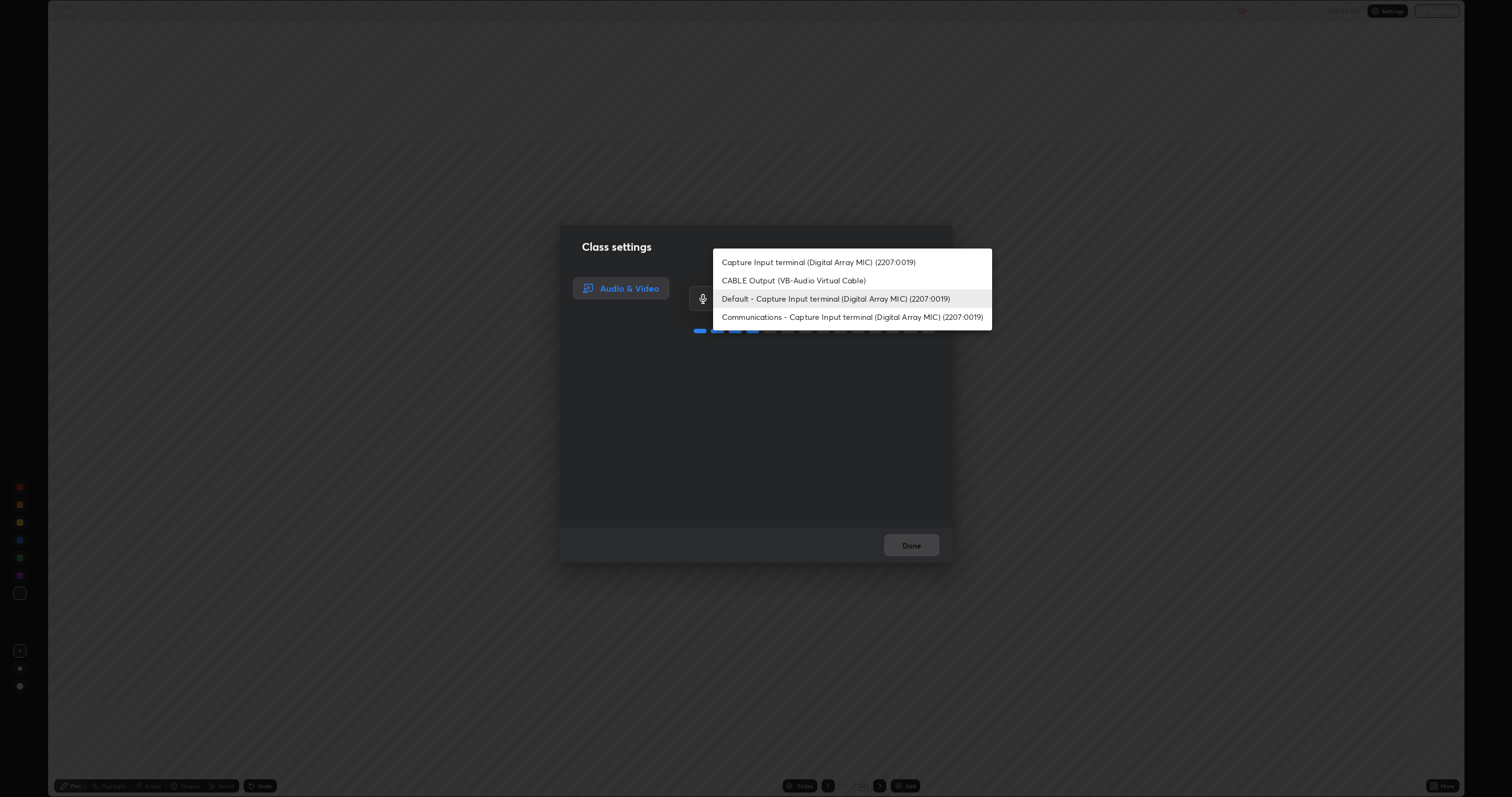
click at [842, 314] on li "Communications - Capture Input terminal (Digital Array MIC) (2207:0019)" at bounding box center [853, 317] width 279 height 18
type input "communications"
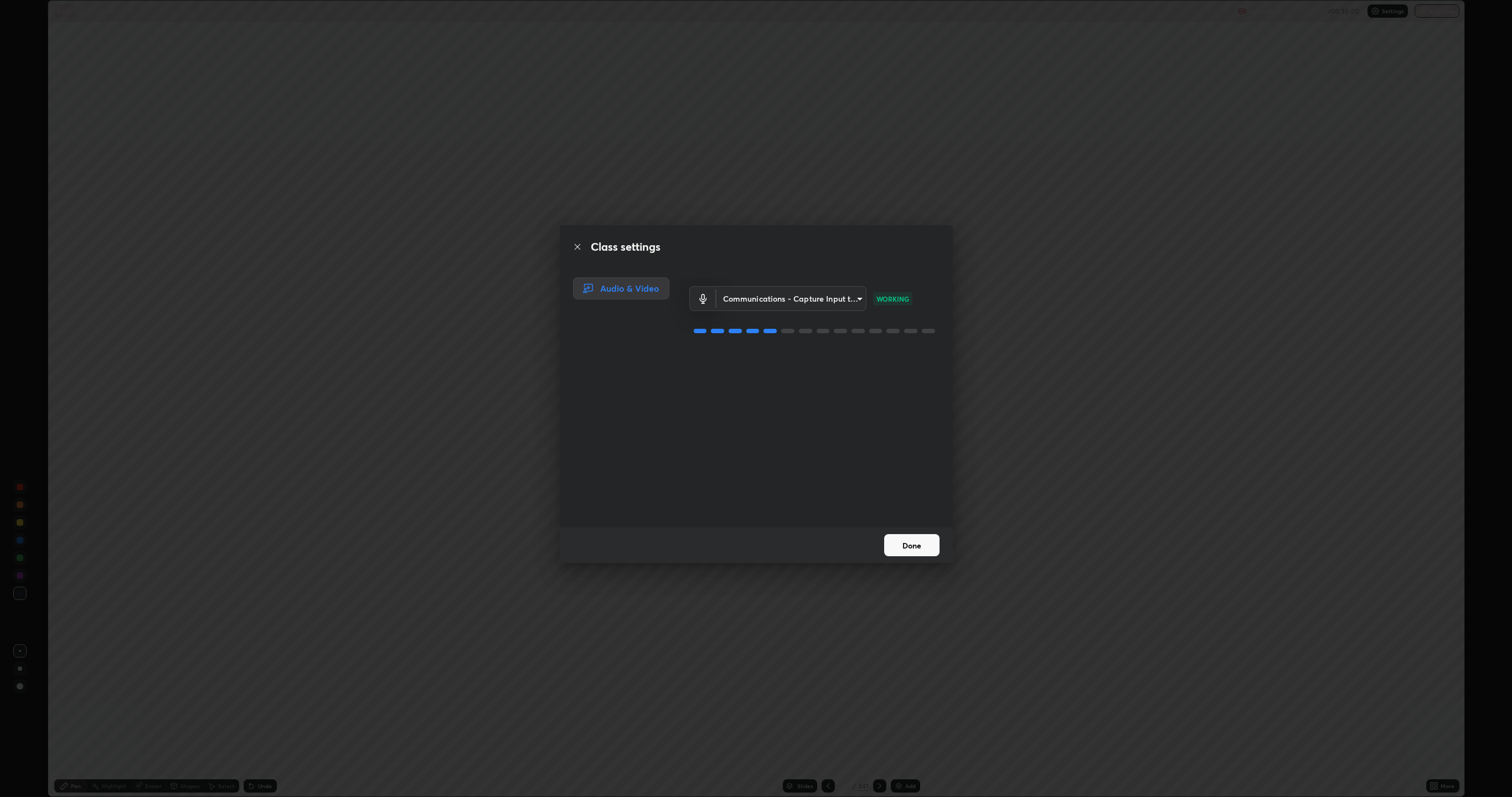
click at [917, 356] on button "Done" at bounding box center [912, 545] width 55 height 22
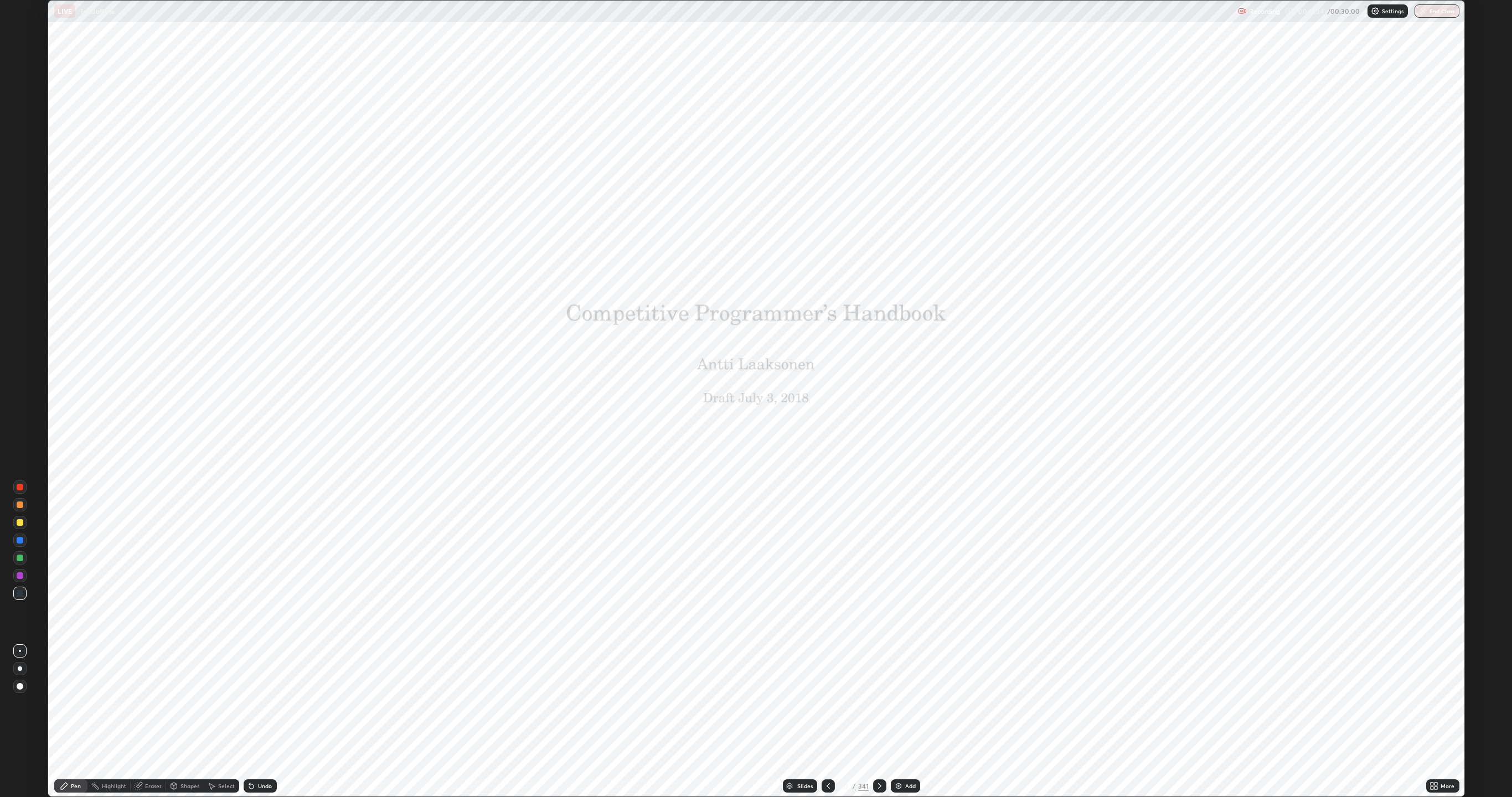
click at [1450, 356] on div "More" at bounding box center [1447, 786] width 14 height 6
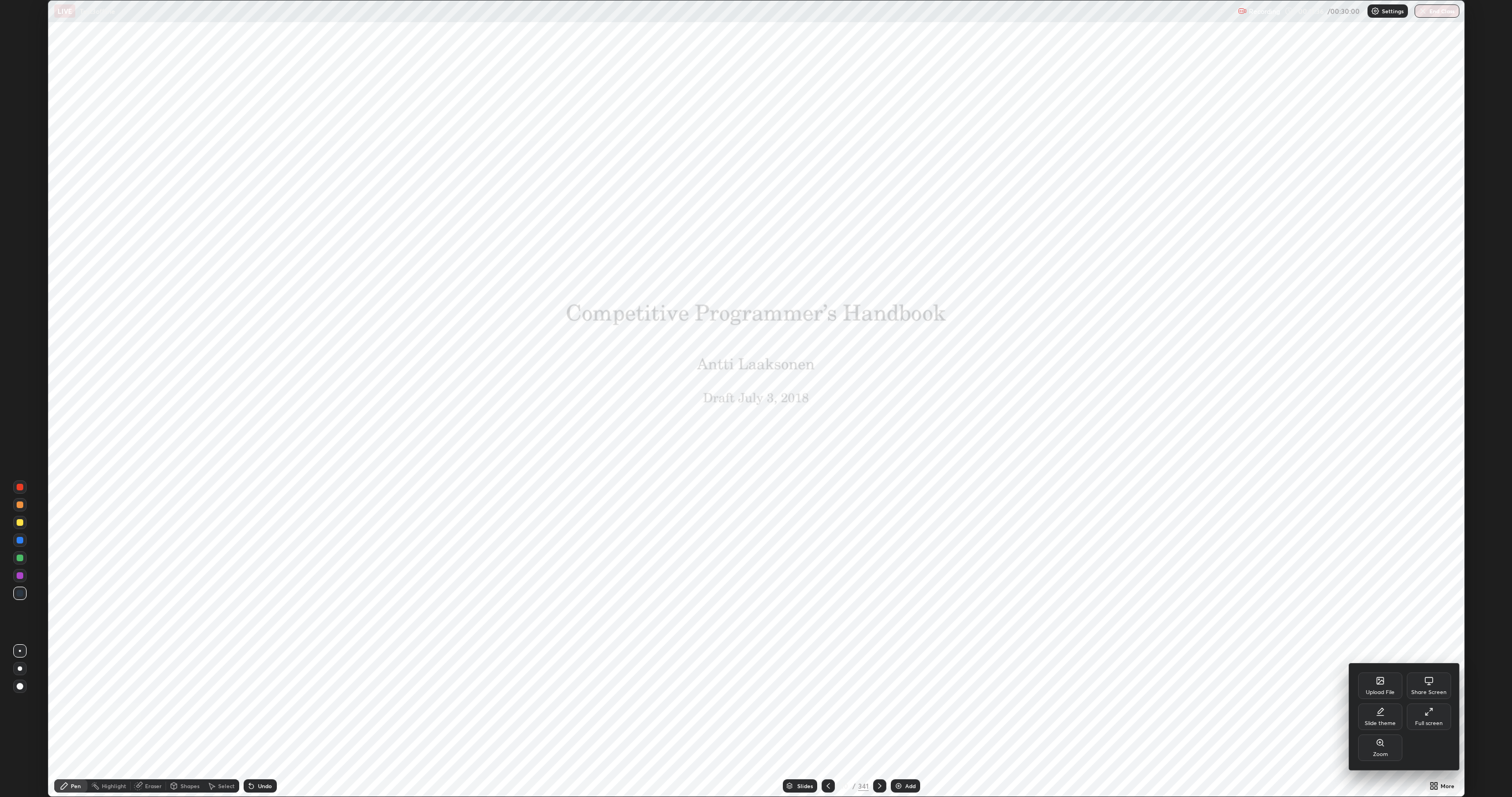
click at [1429, 356] on icon at bounding box center [1428, 712] width 9 height 9
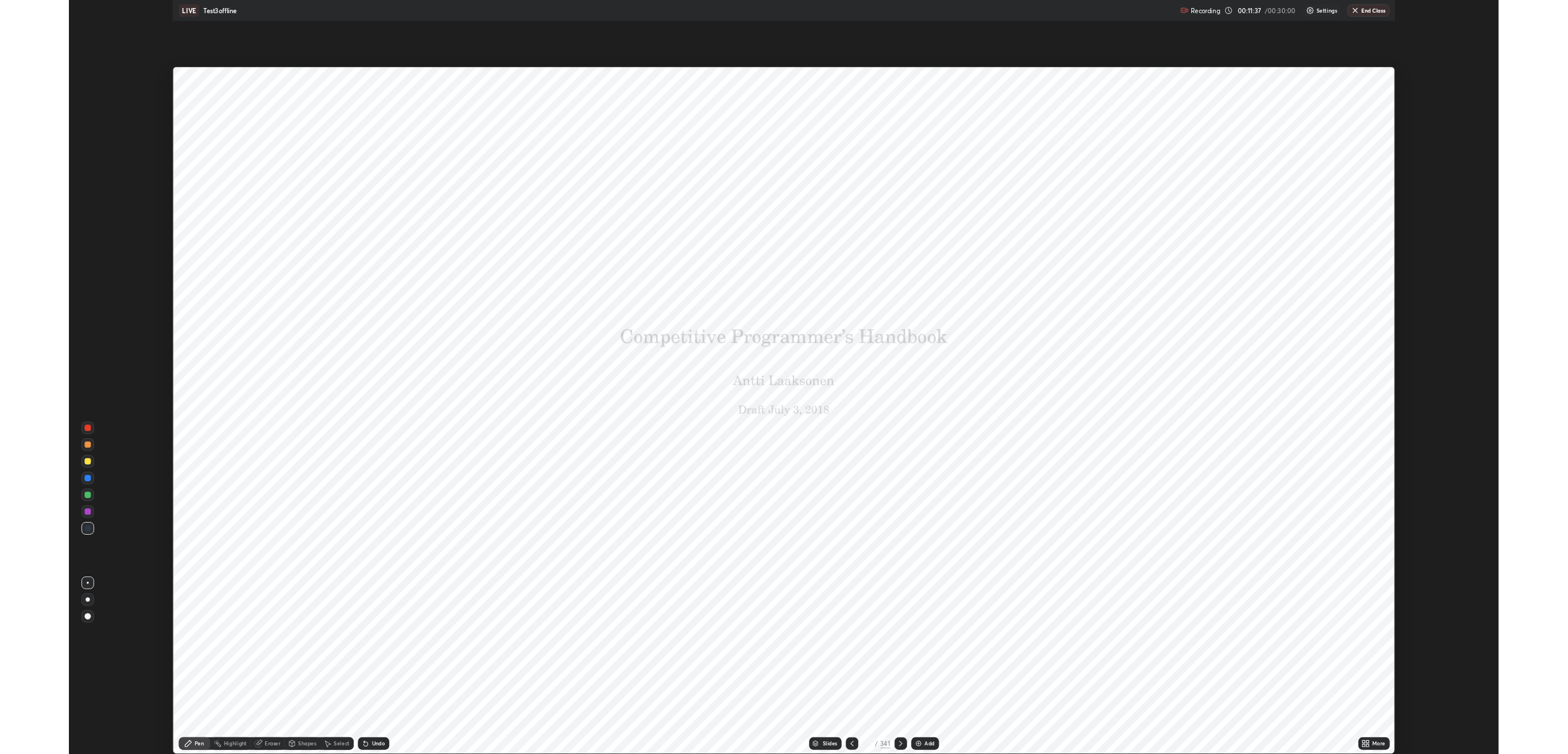
scroll to position [56677, 55836]
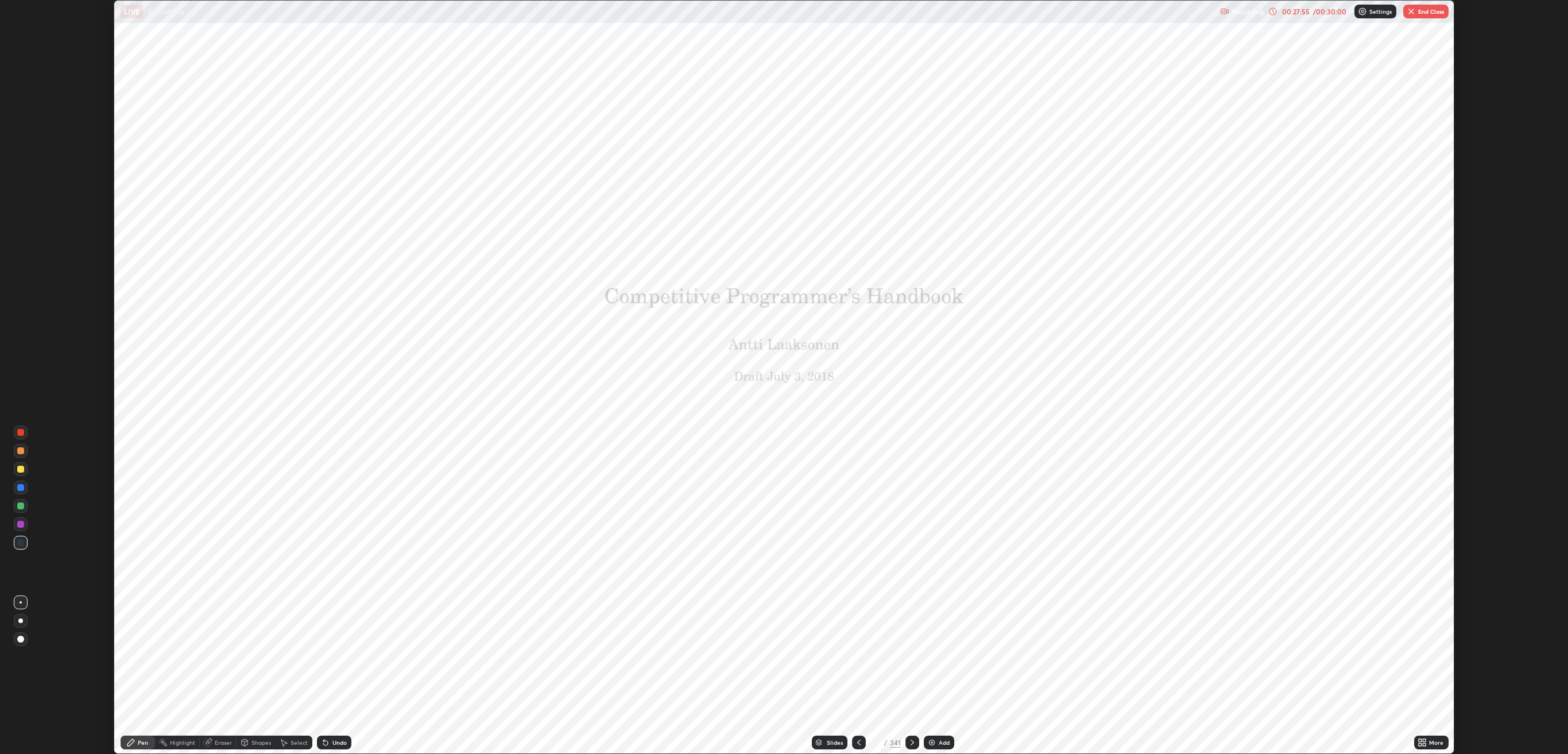
click at [1290, 10] on div "00:27:55" at bounding box center [1295, 11] width 32 height 7
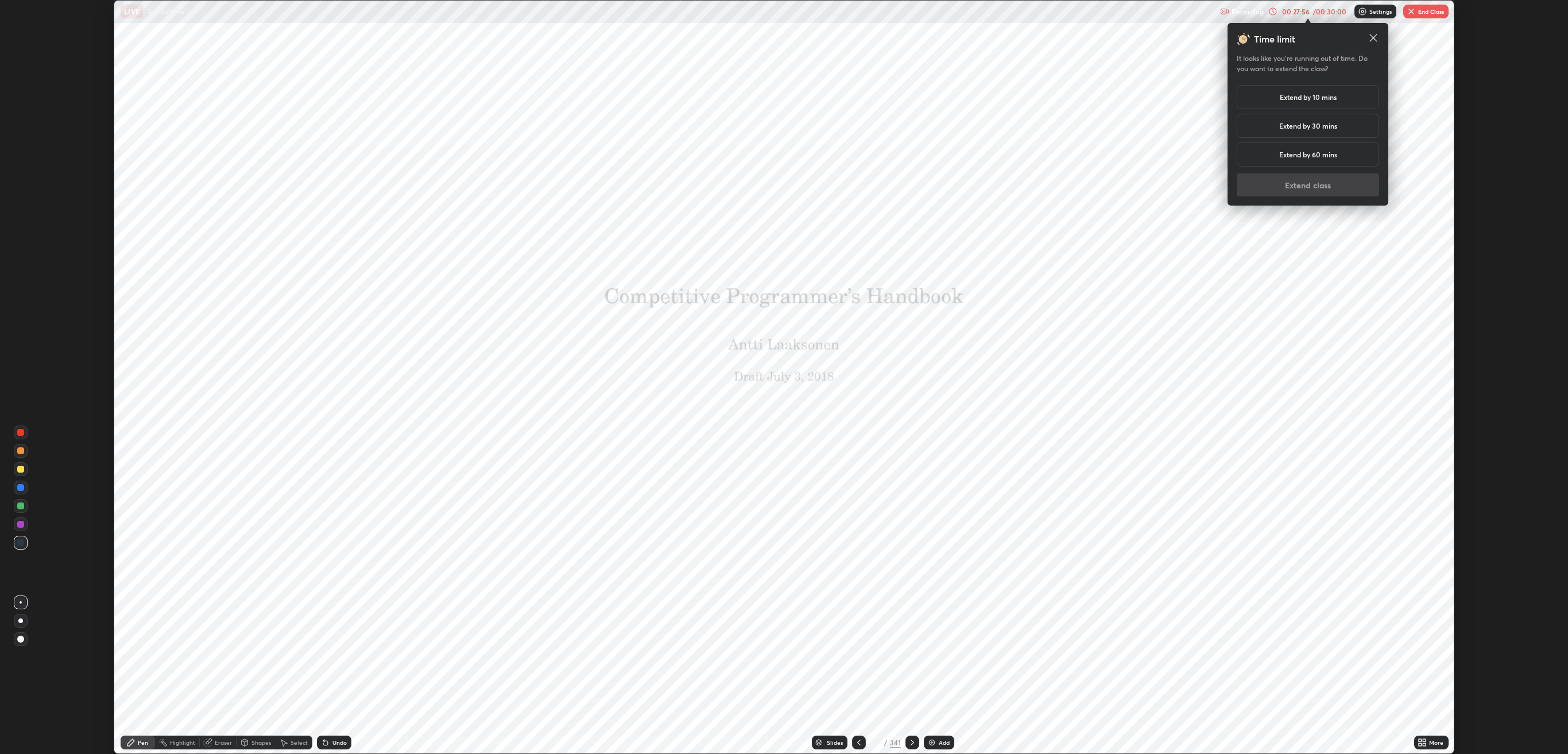
click at [1312, 98] on h5 "Extend by 10 mins" at bounding box center [1308, 97] width 57 height 10
click at [1308, 185] on button "Extend class" at bounding box center [1308, 185] width 142 height 23
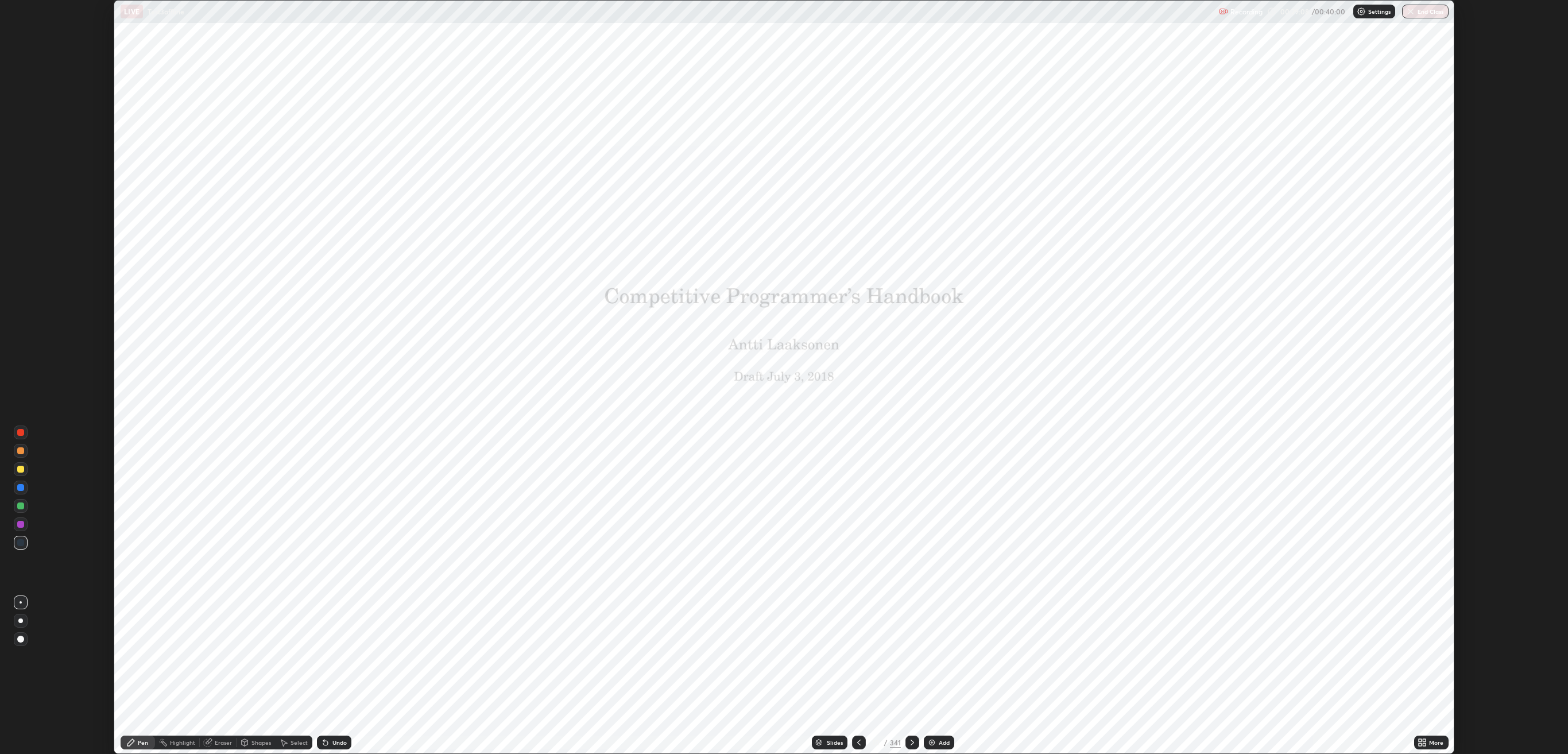
click at [937, 370] on div "Add" at bounding box center [938, 743] width 30 height 14
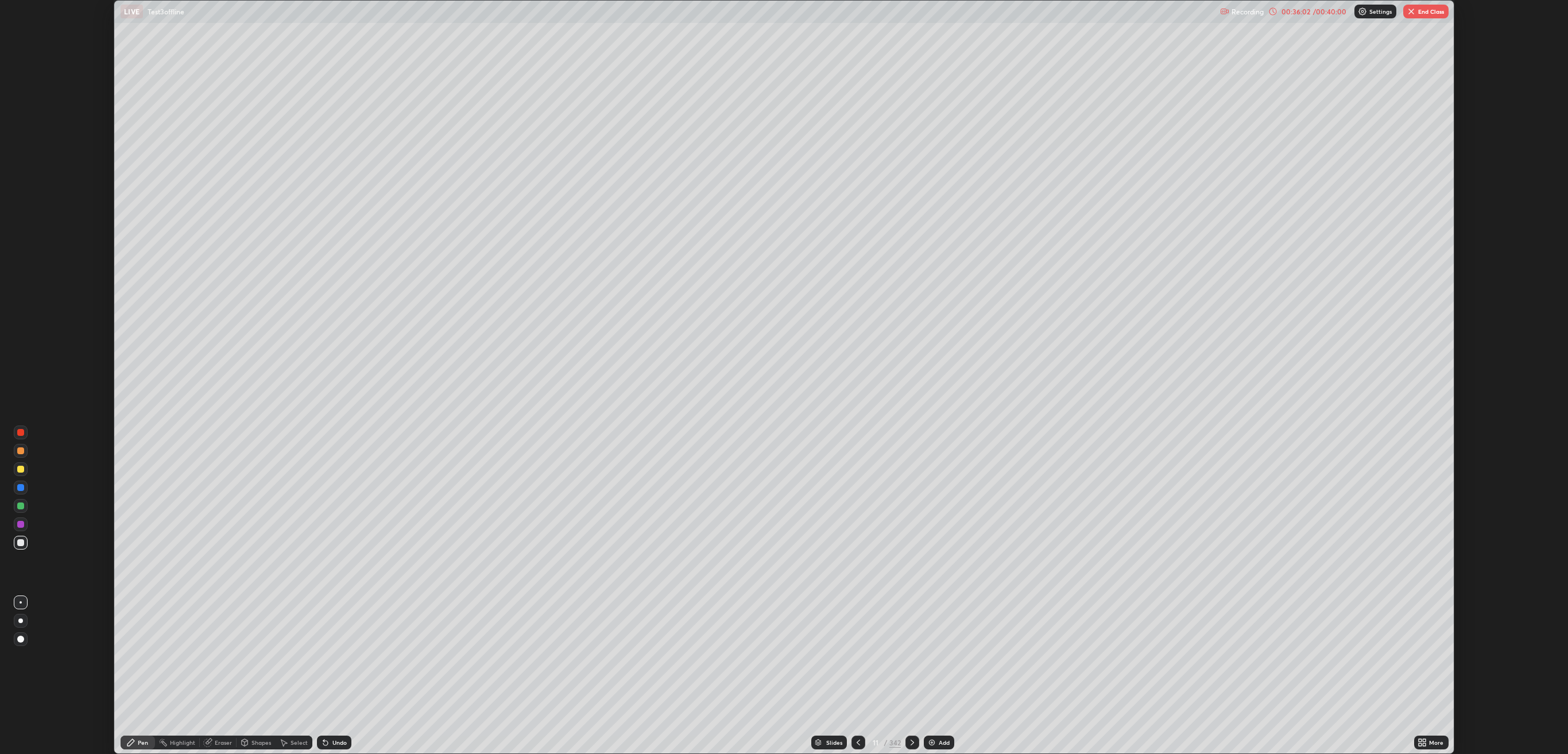
click at [1419, 11] on button "End Class" at bounding box center [1426, 11] width 45 height 14
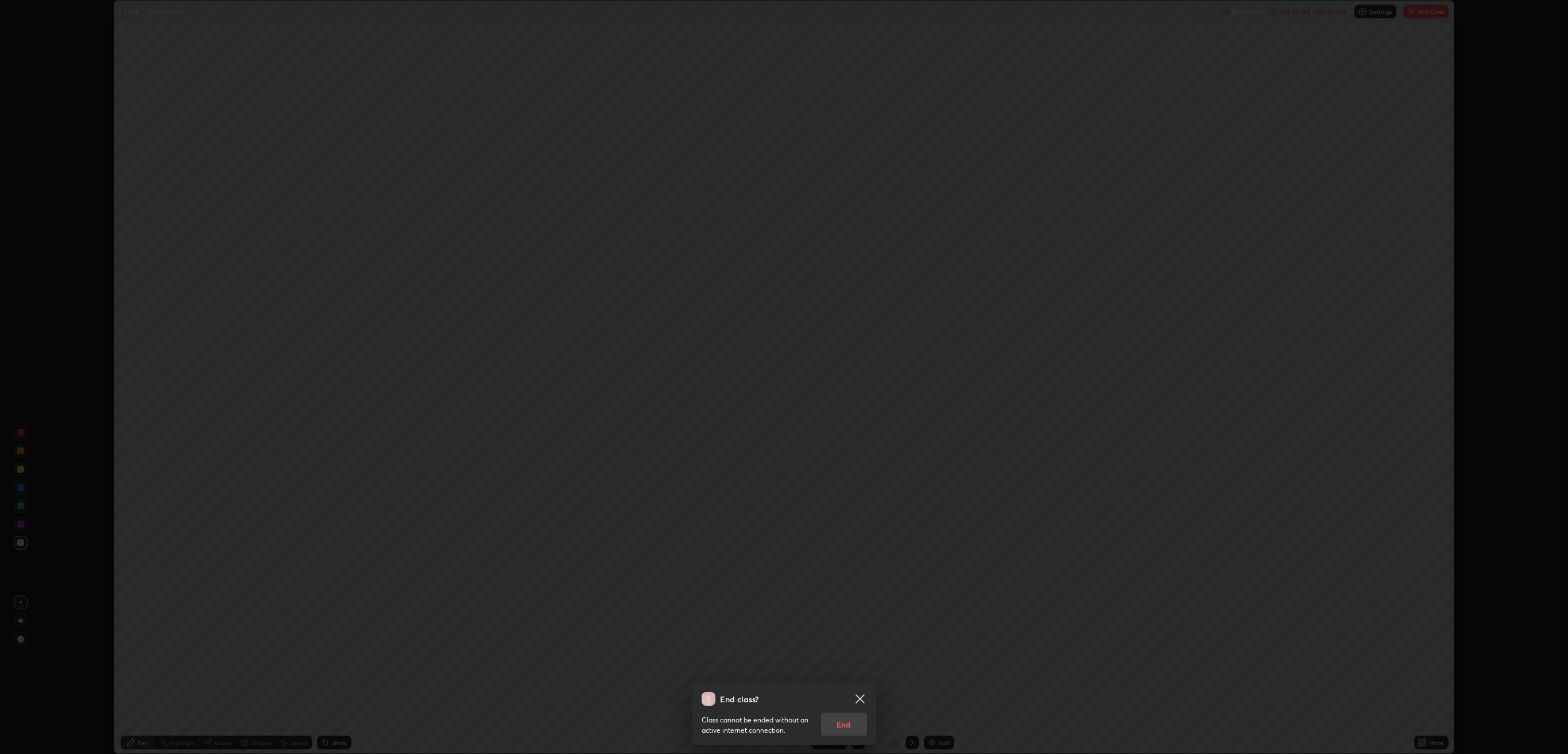
click at [851, 370] on div "Class cannot be ended without an active internet connection. End" at bounding box center [784, 720] width 166 height 30
click at [840, 370] on div "Class cannot be ended without an active internet connection. End" at bounding box center [784, 720] width 166 height 30
click at [851, 370] on div "Class cannot be ended without an active internet connection. End" at bounding box center [784, 720] width 166 height 30
click at [840, 370] on div "Class cannot be ended without an active internet connection. End" at bounding box center [784, 720] width 166 height 30
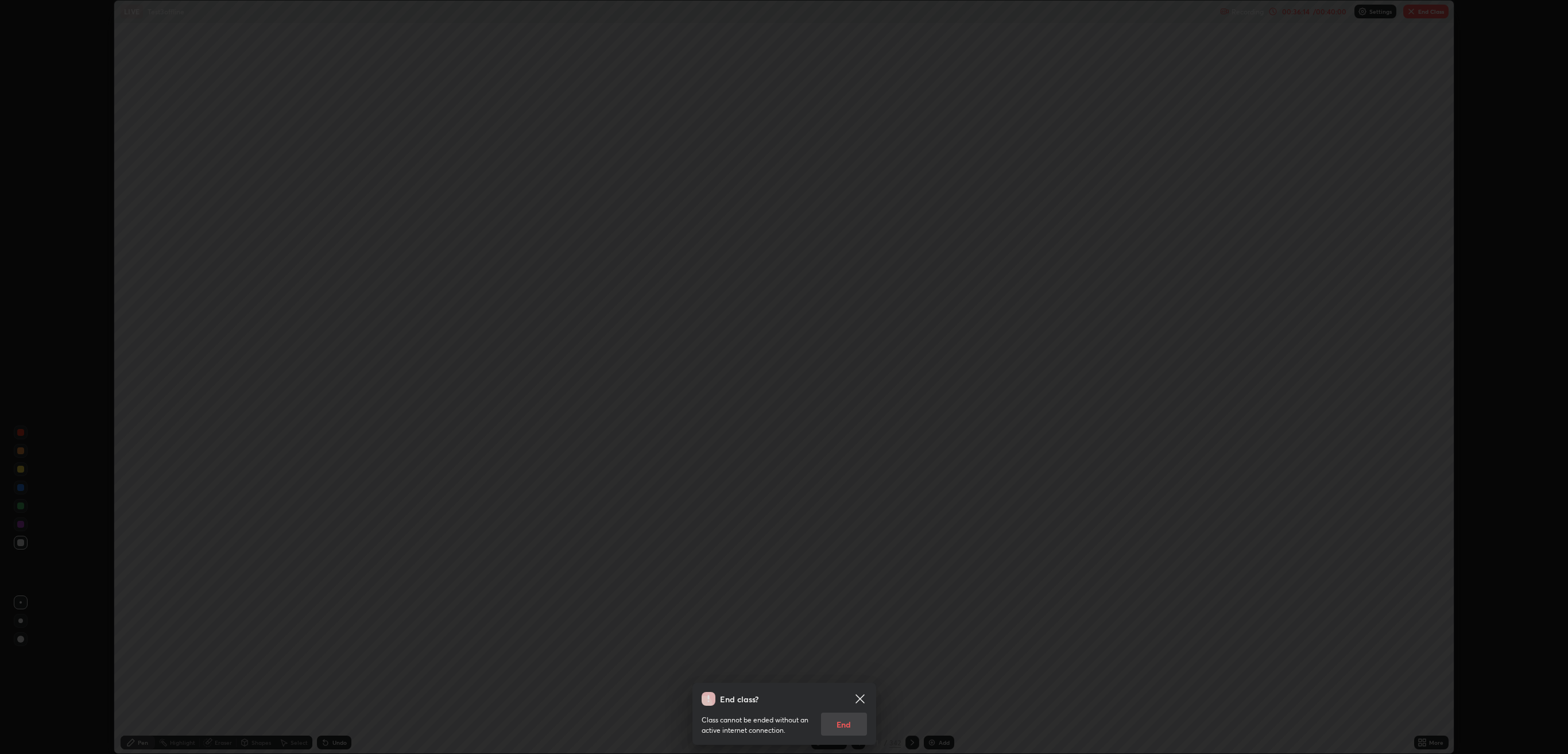
click at [744, 370] on p "Class cannot be ended without an active internet connection." at bounding box center [756, 725] width 110 height 21
click at [1113, 324] on div "End class? Class cannot be ended without an active internet connection. End" at bounding box center [784, 377] width 1568 height 754
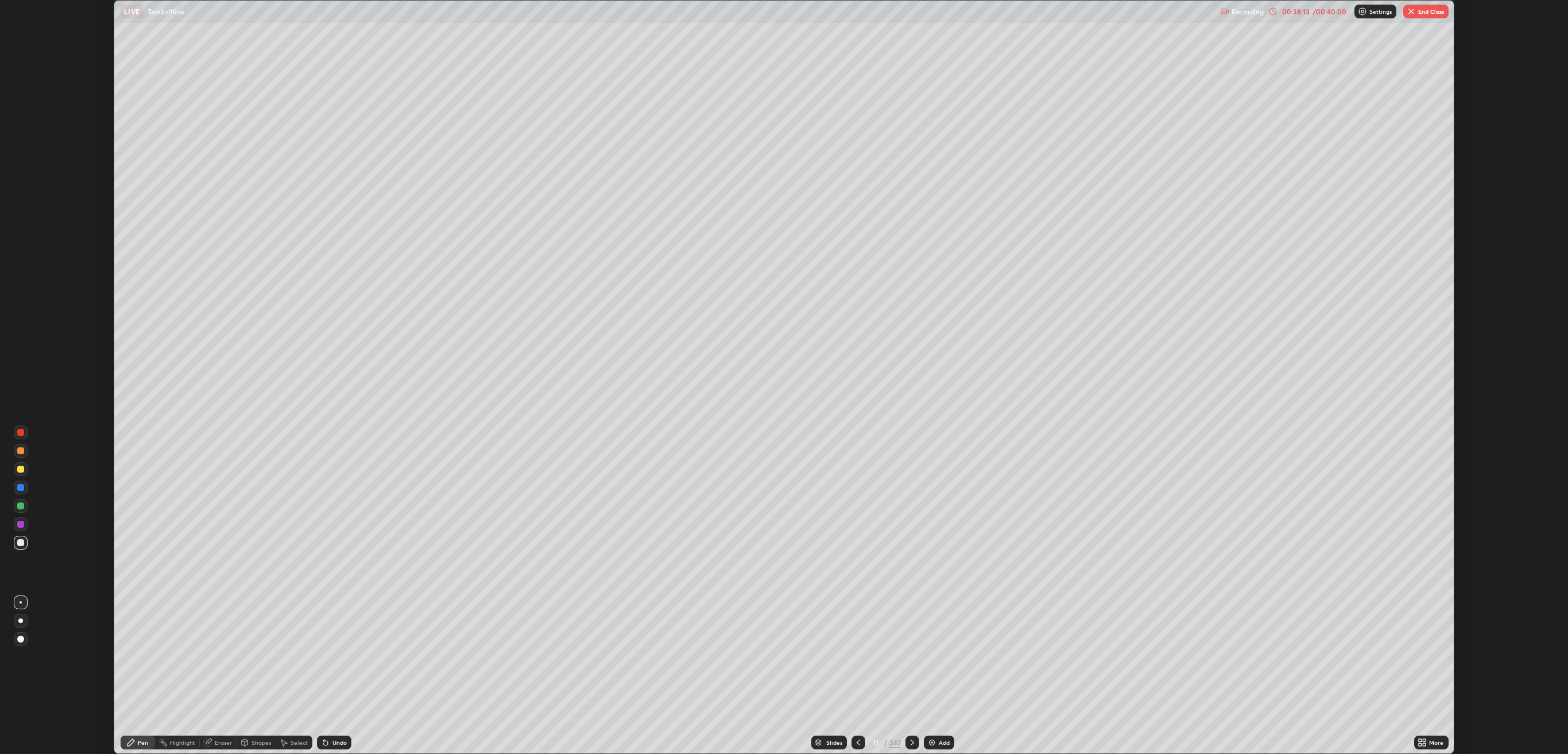
click at [1296, 8] on div "00:38:13" at bounding box center [1295, 11] width 32 height 7
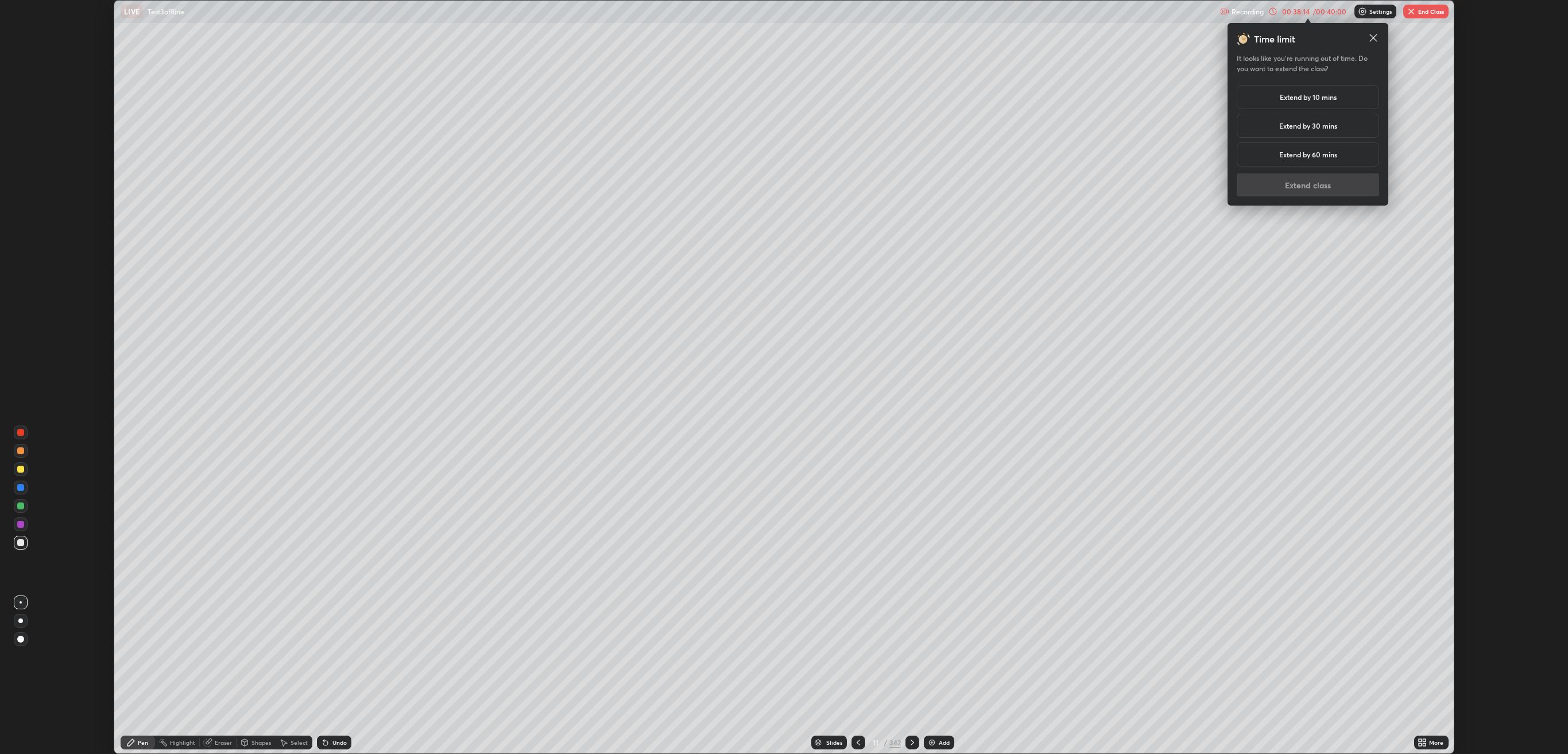
click at [1309, 125] on h5 "Extend by 30 mins" at bounding box center [1308, 126] width 58 height 10
click at [1315, 184] on button "Extend class" at bounding box center [1308, 185] width 142 height 23
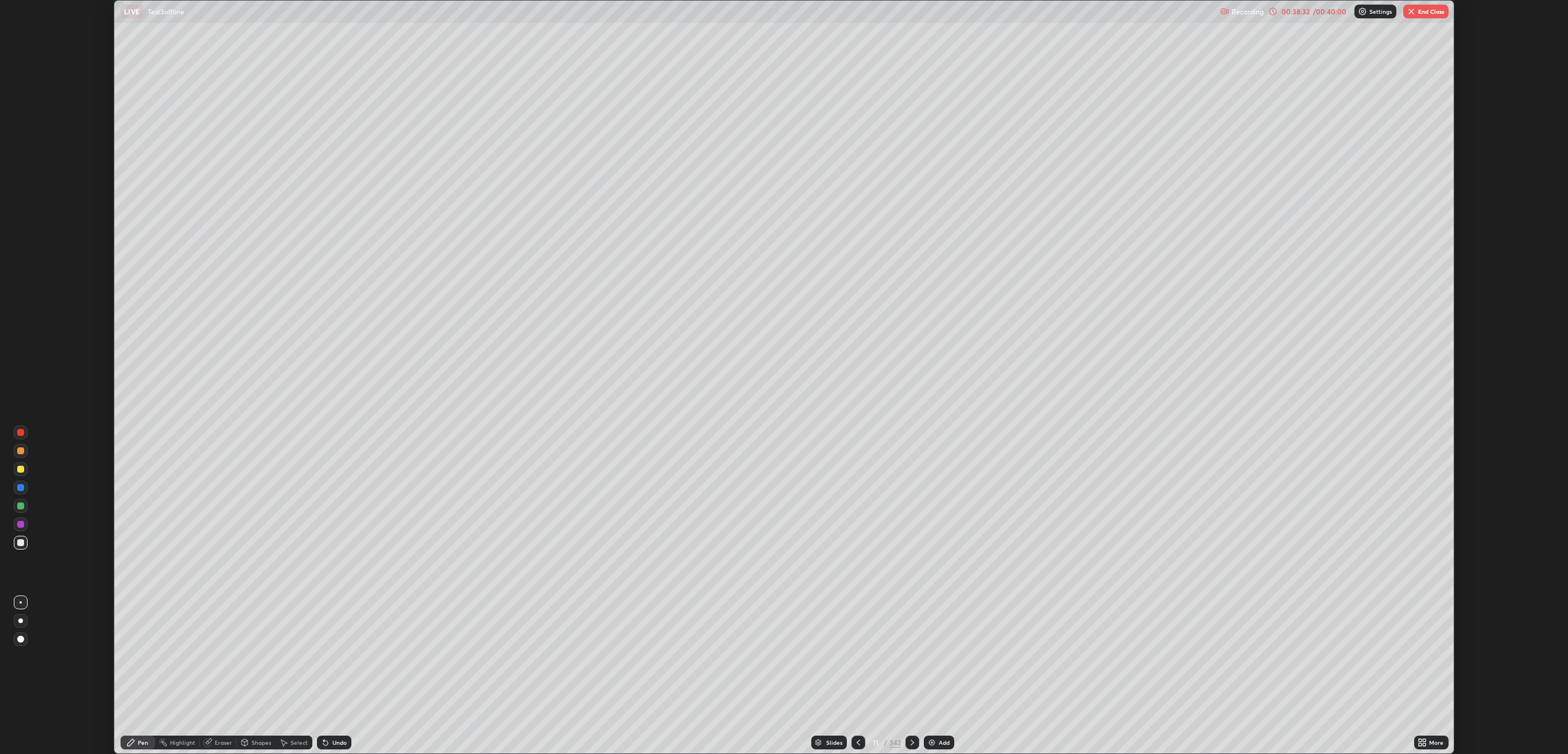
click at [1420, 10] on button "End Class" at bounding box center [1426, 11] width 45 height 14
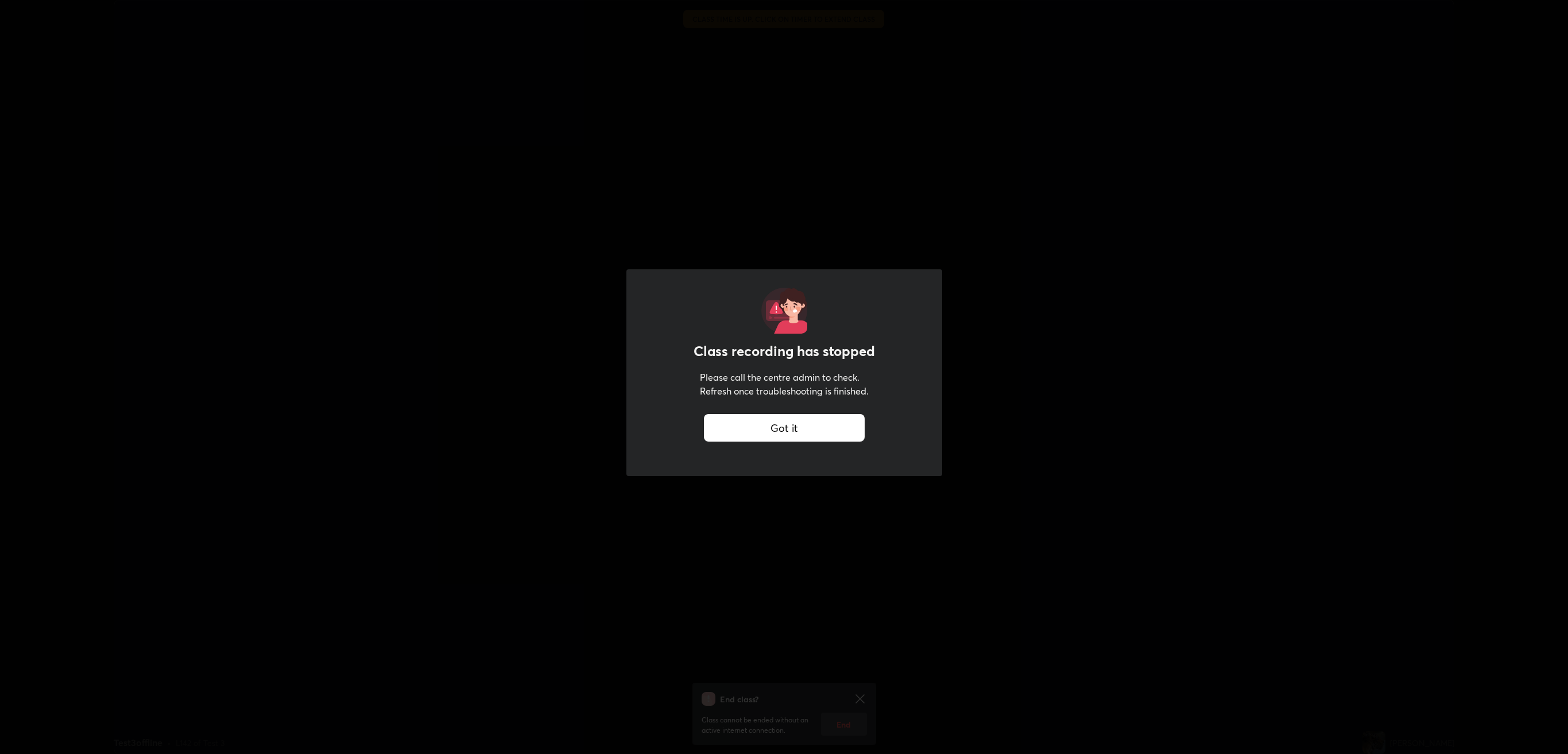
click at [800, 370] on div "Got it" at bounding box center [783, 428] width 160 height 28
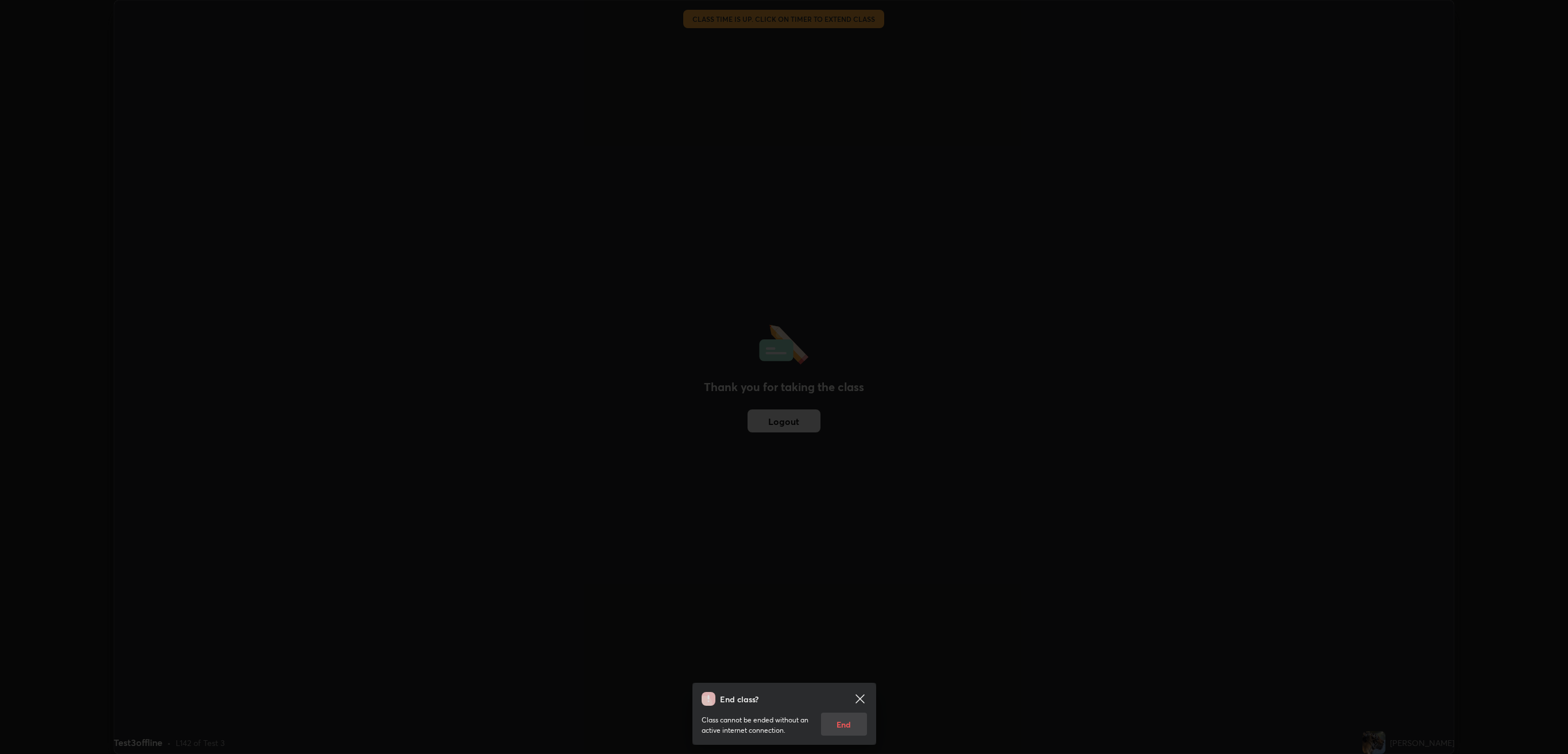
click at [860, 370] on icon at bounding box center [860, 699] width 14 height 14
